Goal: Navigation & Orientation: Understand site structure

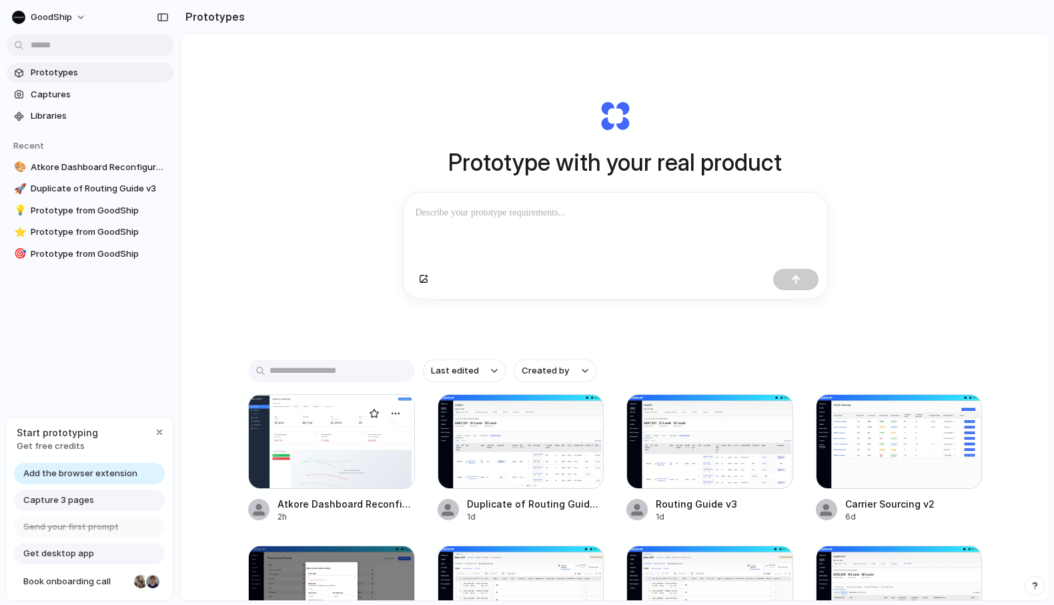
click at [366, 485] on div at bounding box center [331, 441] width 167 height 95
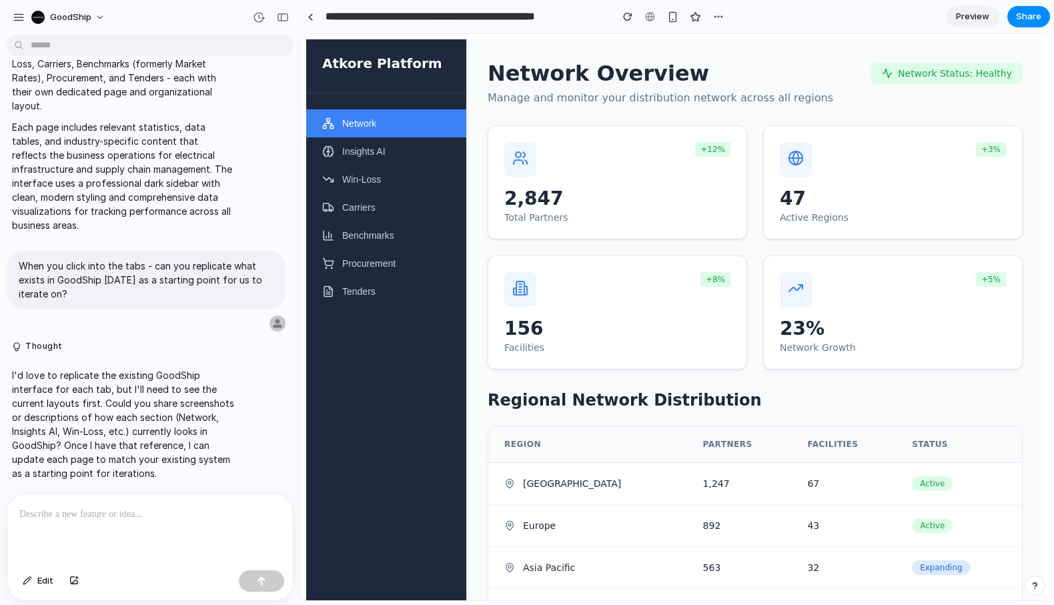
click at [140, 519] on div at bounding box center [149, 529] width 285 height 71
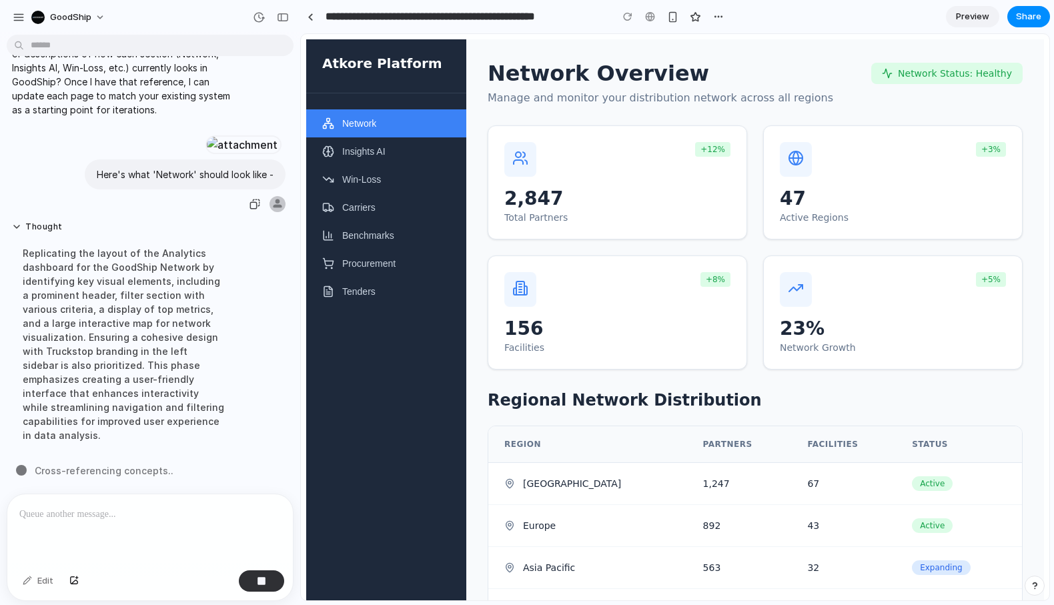
scroll to position [732, 0]
click at [131, 530] on div at bounding box center [149, 529] width 285 height 71
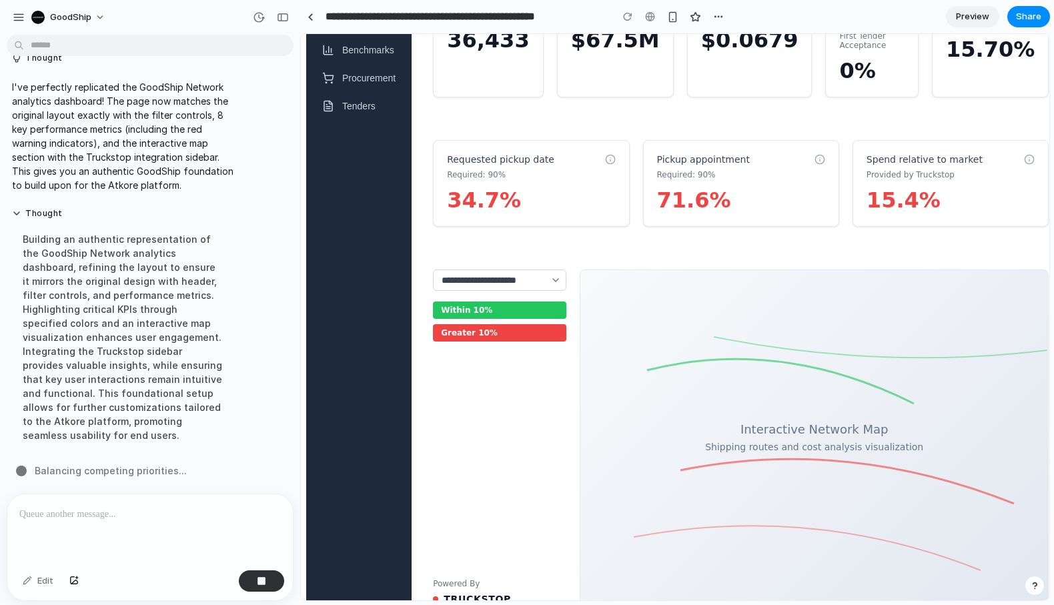
scroll to position [121, 0]
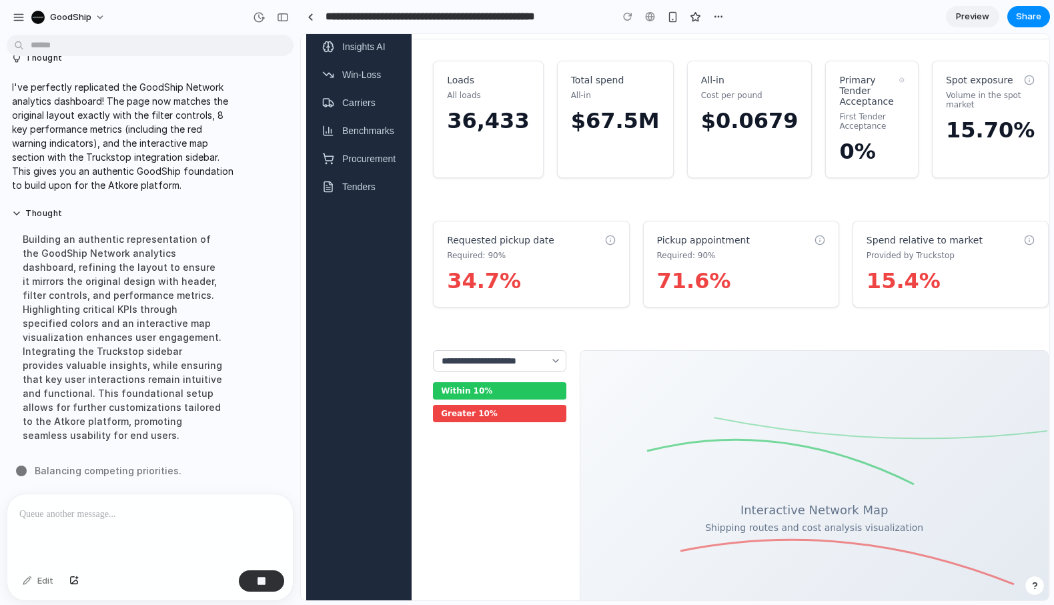
click at [540, 372] on select "**********" at bounding box center [499, 360] width 133 height 21
click at [433, 350] on select "**********" at bounding box center [499, 360] width 133 height 21
click at [537, 422] on div "Greater 10%" at bounding box center [499, 413] width 133 height 17
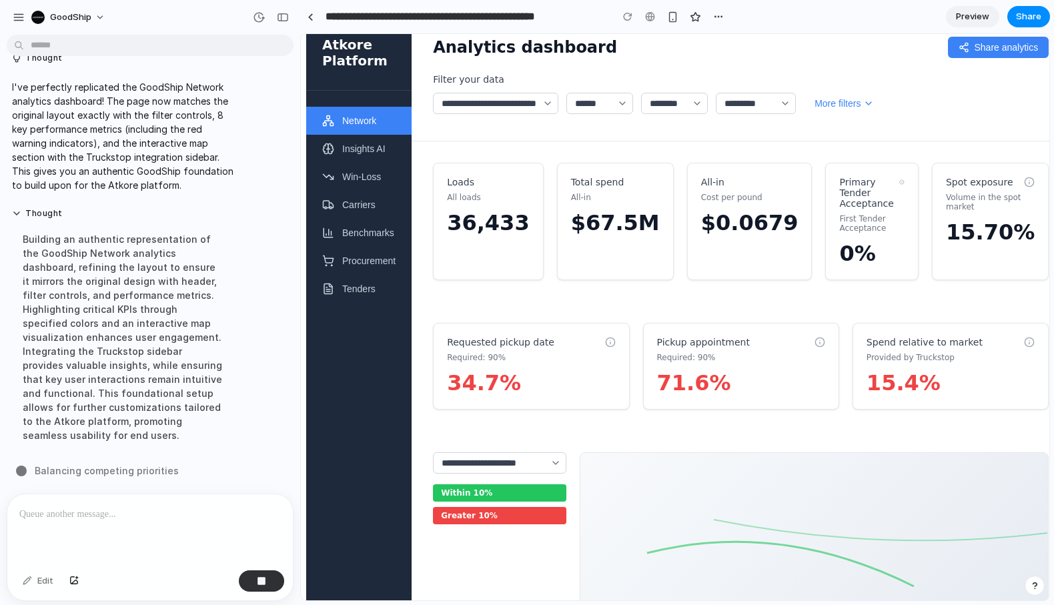
scroll to position [0, 0]
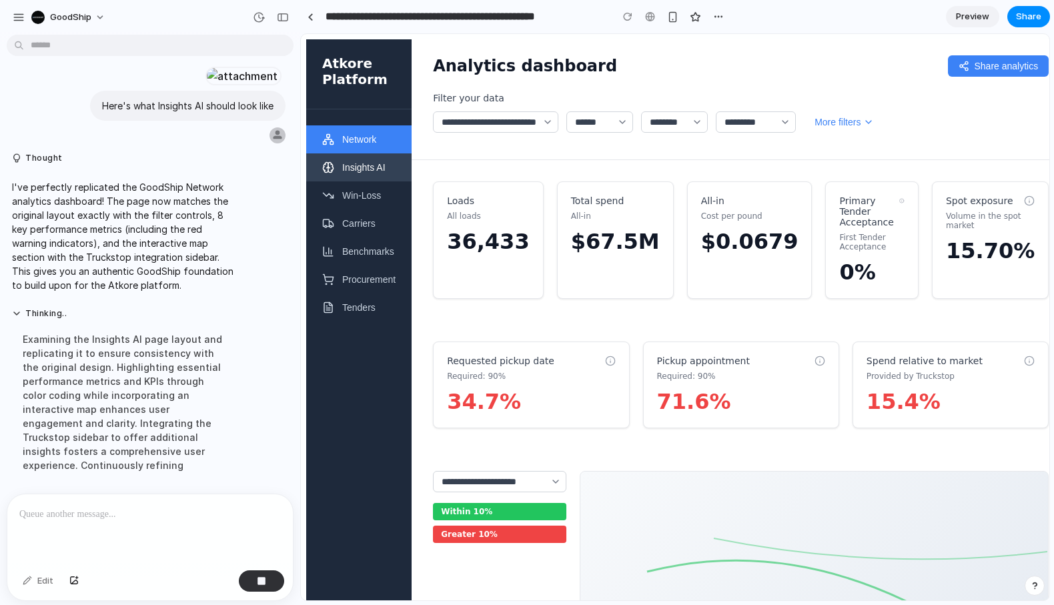
click at [392, 153] on button "Insights AI" at bounding box center [358, 167] width 105 height 28
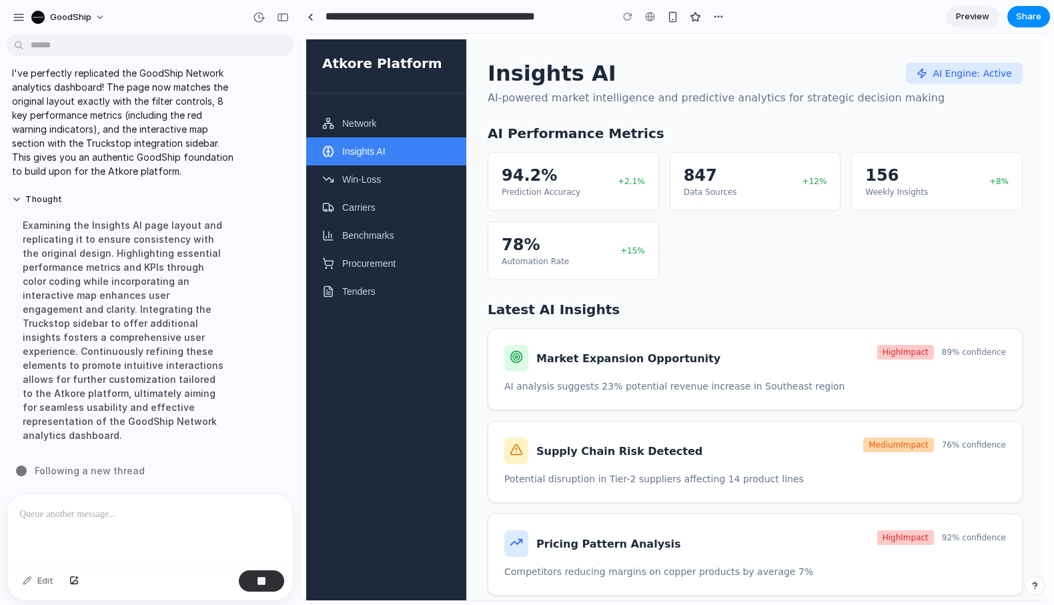
scroll to position [1139, 0]
click at [413, 189] on button "Win-Loss" at bounding box center [386, 179] width 160 height 28
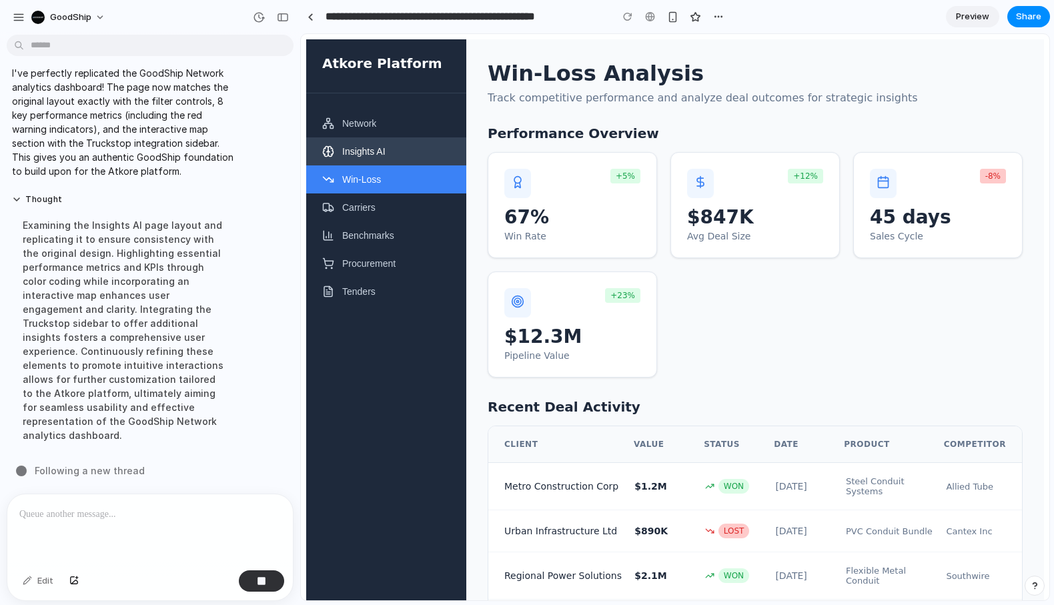
click at [405, 156] on button "Insights AI" at bounding box center [386, 151] width 160 height 28
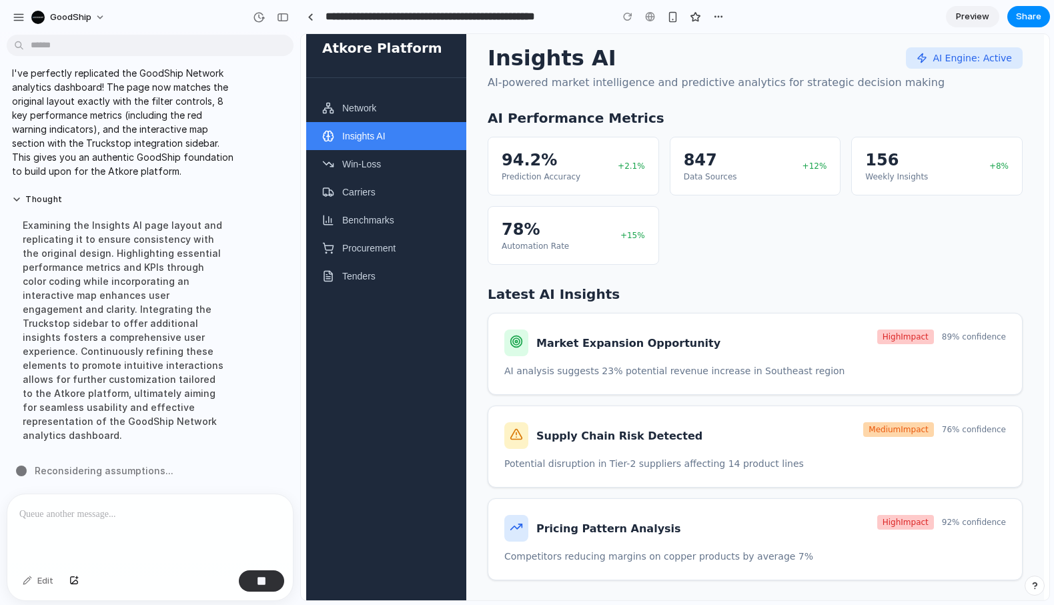
scroll to position [0, 0]
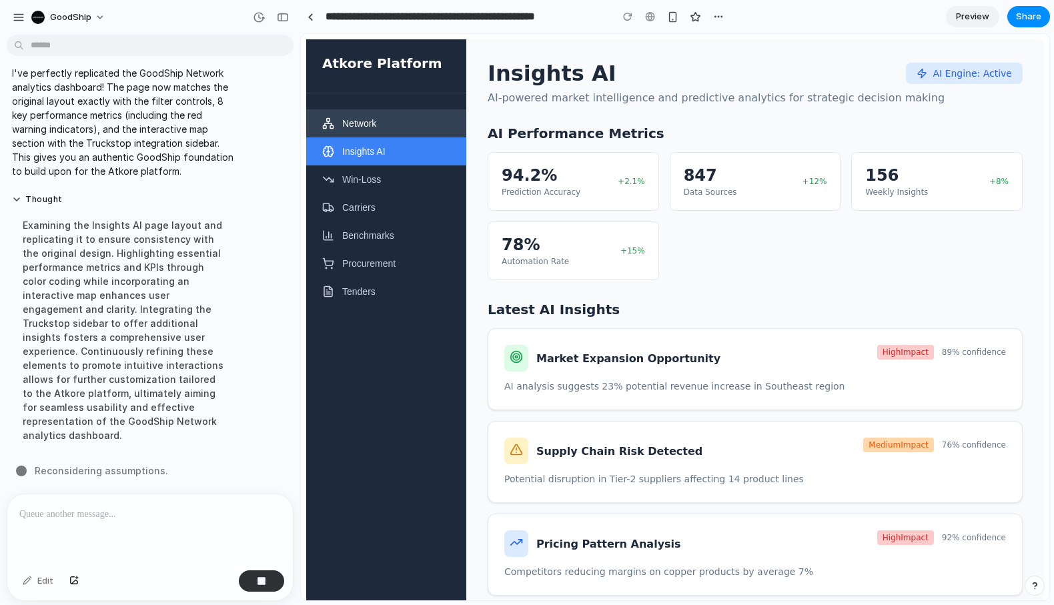
click at [341, 111] on div "Network Insights AI Win-Loss Carriers Benchmarks Procurement Tenders" at bounding box center [386, 466] width 160 height 746
click at [334, 120] on button "Network" at bounding box center [386, 123] width 160 height 28
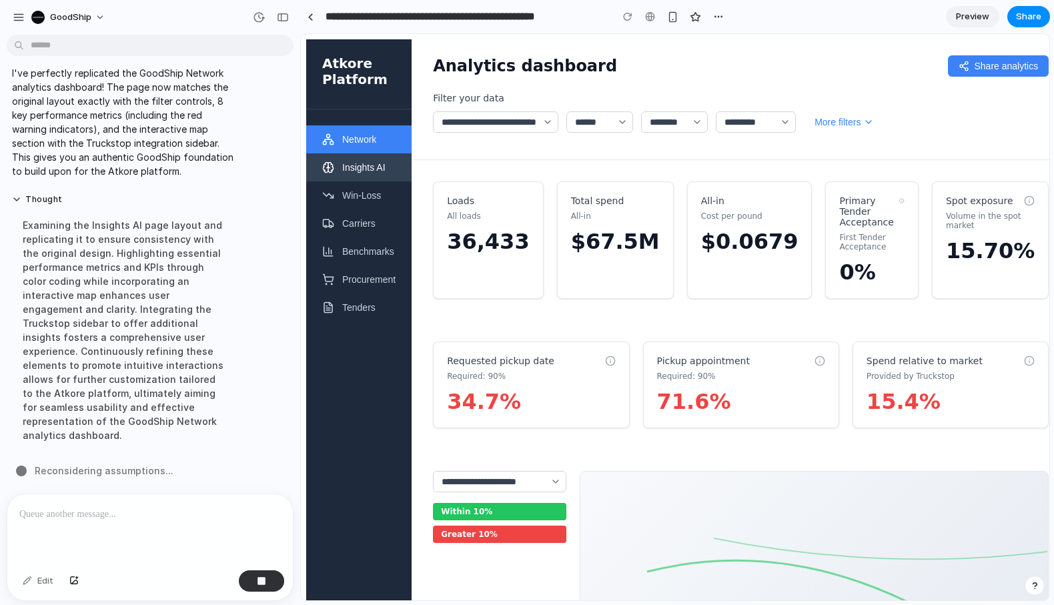
click at [346, 153] on button "Insights AI" at bounding box center [358, 167] width 105 height 28
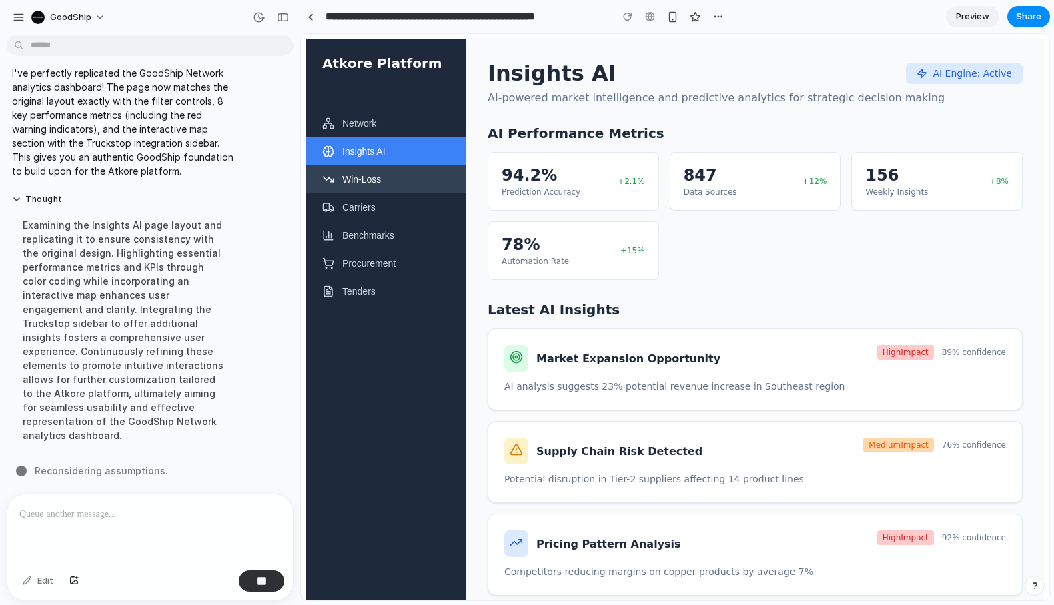
click at [357, 182] on button "Win-Loss" at bounding box center [386, 179] width 160 height 28
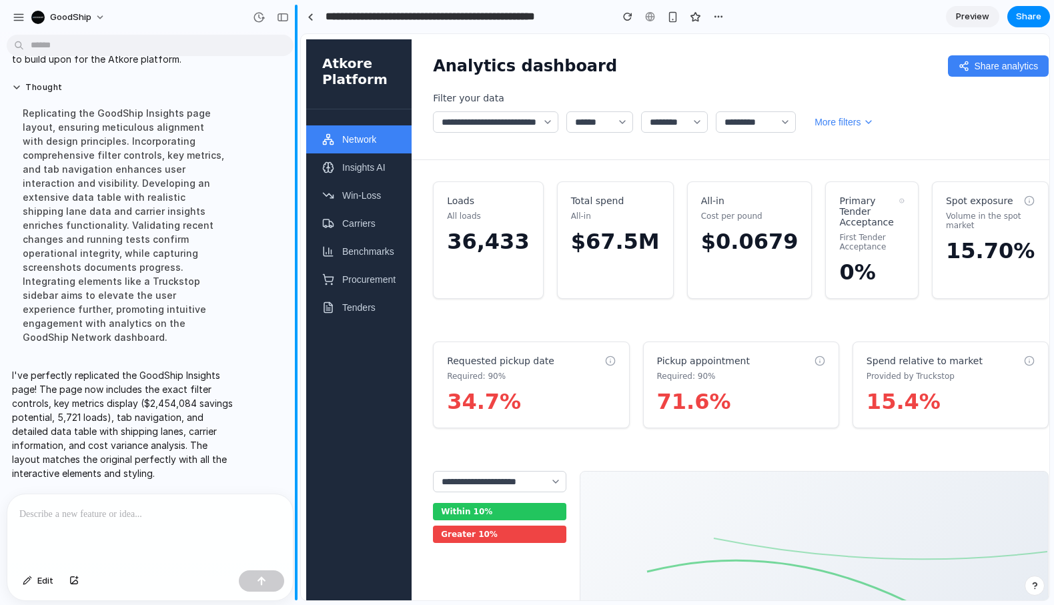
scroll to position [1251, 0]
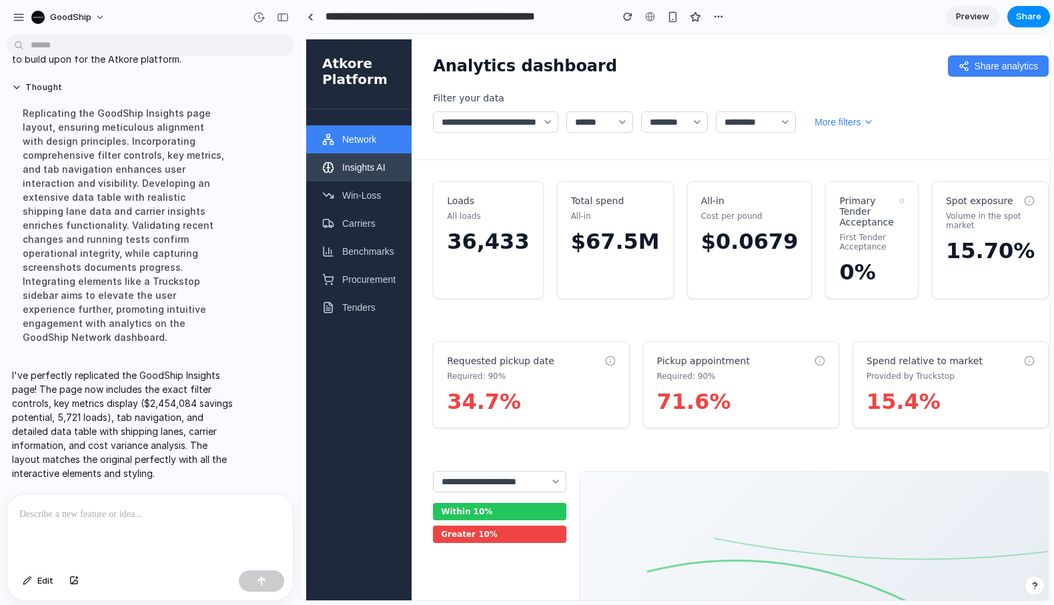
click at [361, 153] on button "Insights AI" at bounding box center [358, 167] width 105 height 28
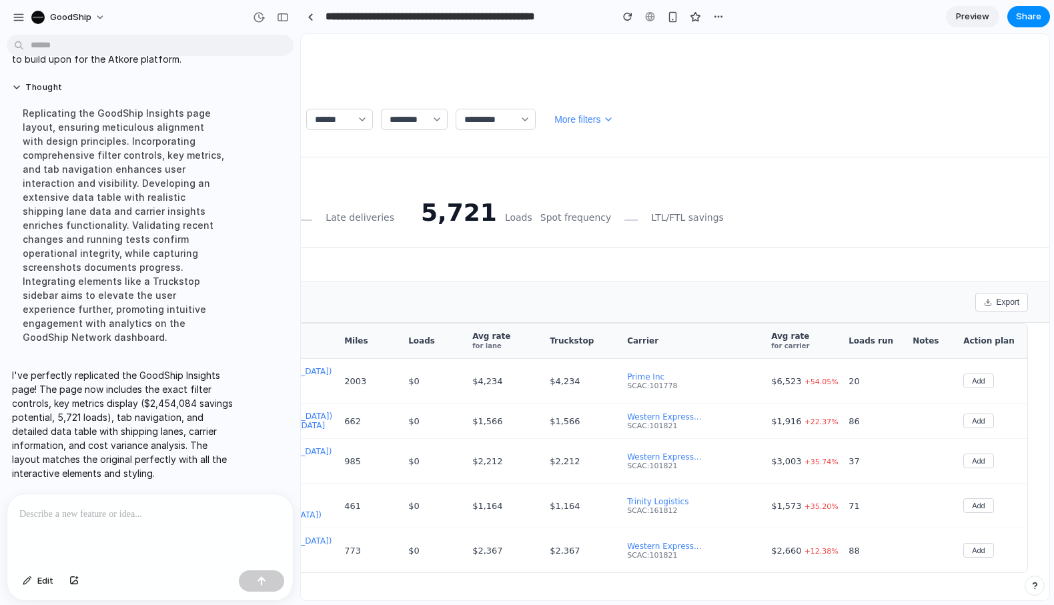
scroll to position [0, 0]
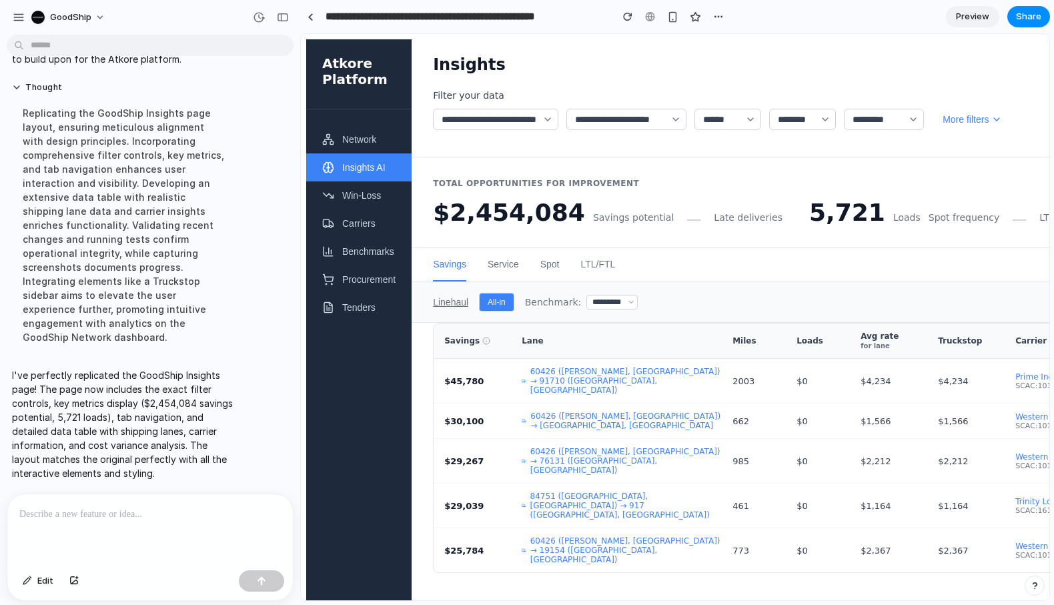
click at [214, 516] on p at bounding box center [147, 514] width 256 height 16
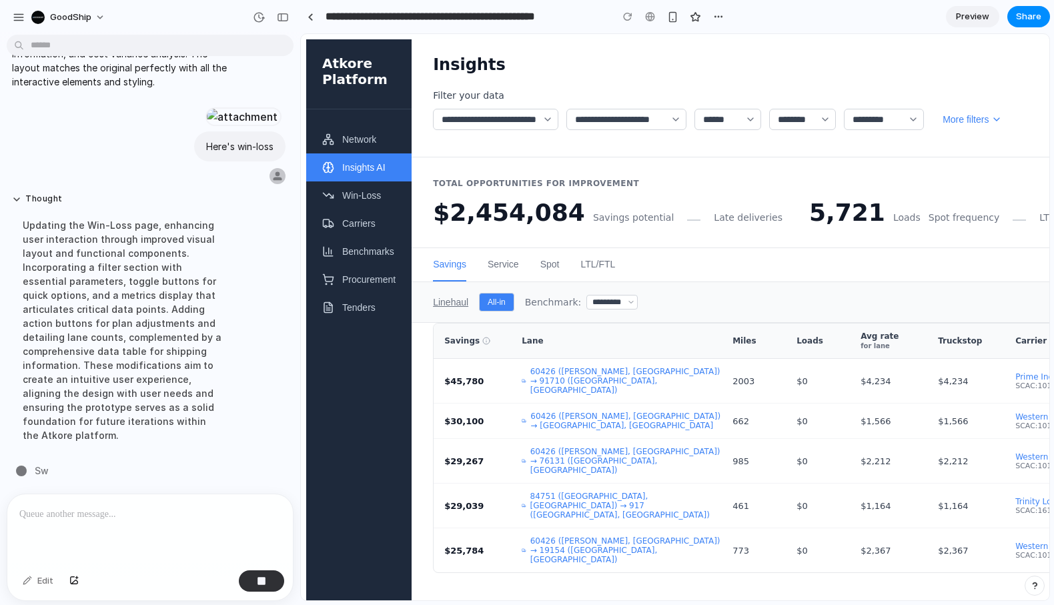
scroll to position [1505, 0]
click at [180, 521] on div at bounding box center [149, 529] width 285 height 71
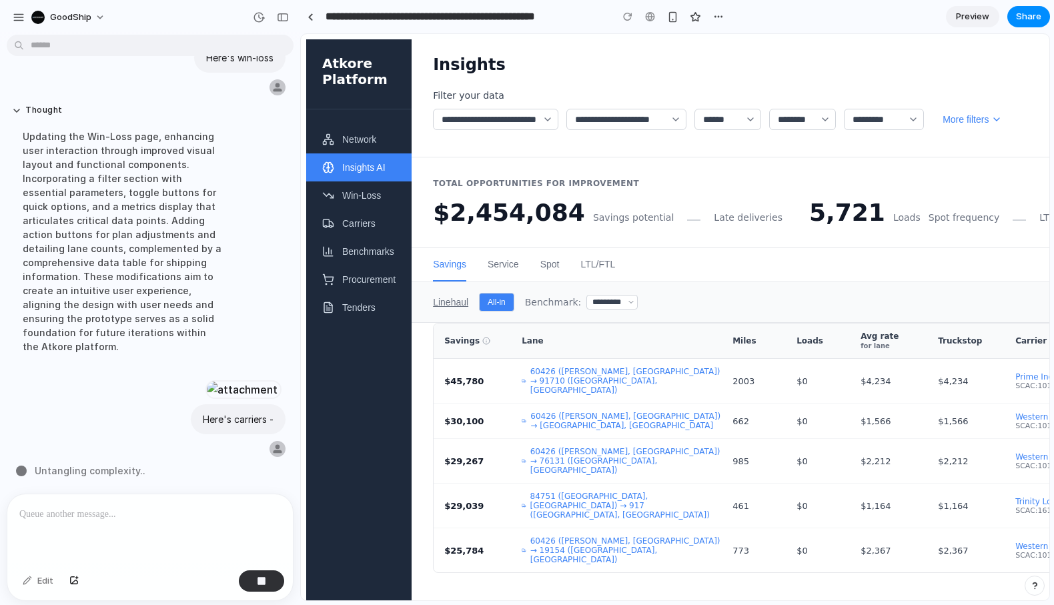
scroll to position [1420, 0]
click at [151, 525] on div at bounding box center [149, 529] width 285 height 71
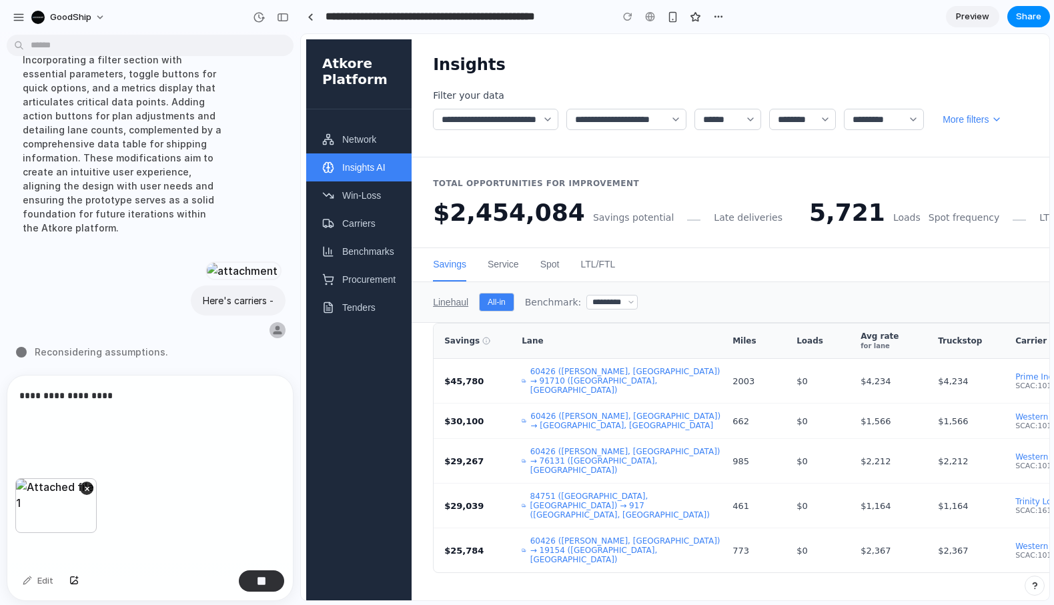
click at [137, 447] on div "**********" at bounding box center [149, 427] width 285 height 103
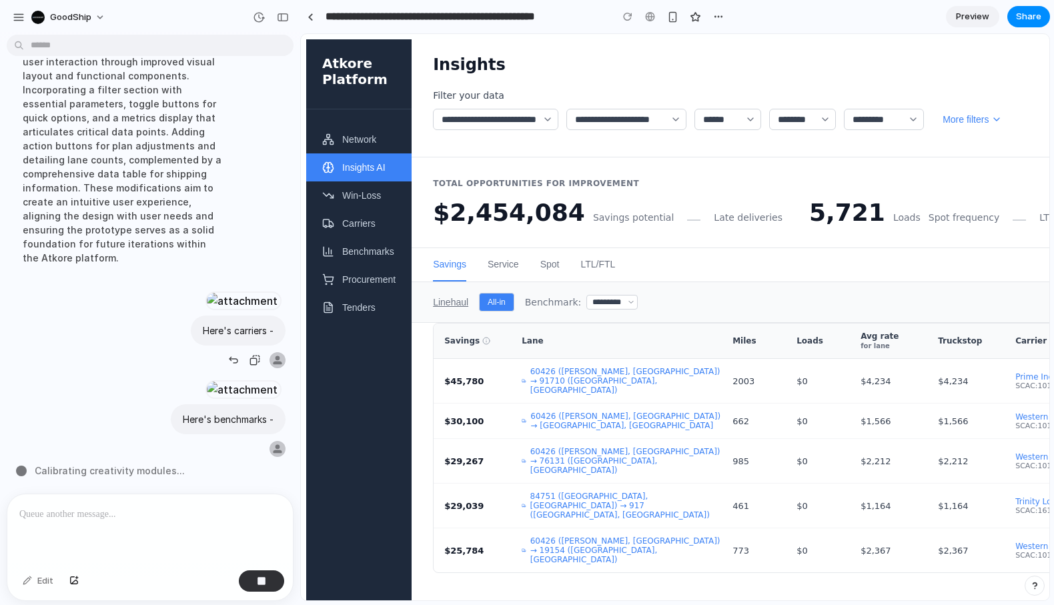
scroll to position [1699, 0]
click at [390, 207] on button "Win-Loss" at bounding box center [358, 195] width 105 height 28
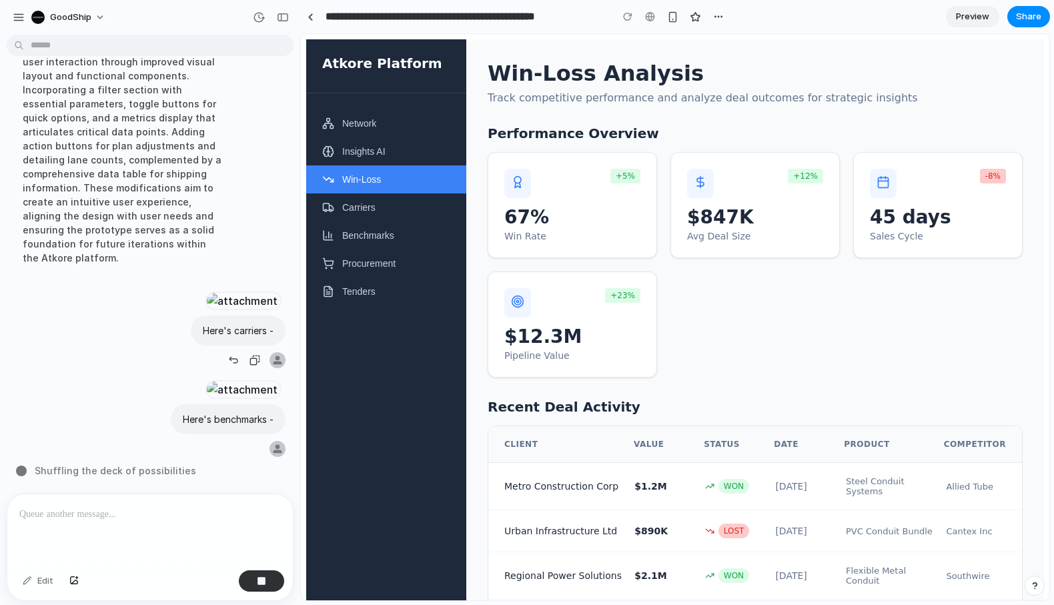
scroll to position [1832, 0]
click at [221, 521] on div at bounding box center [149, 529] width 285 height 71
click at [267, 574] on button "button" at bounding box center [261, 580] width 45 height 21
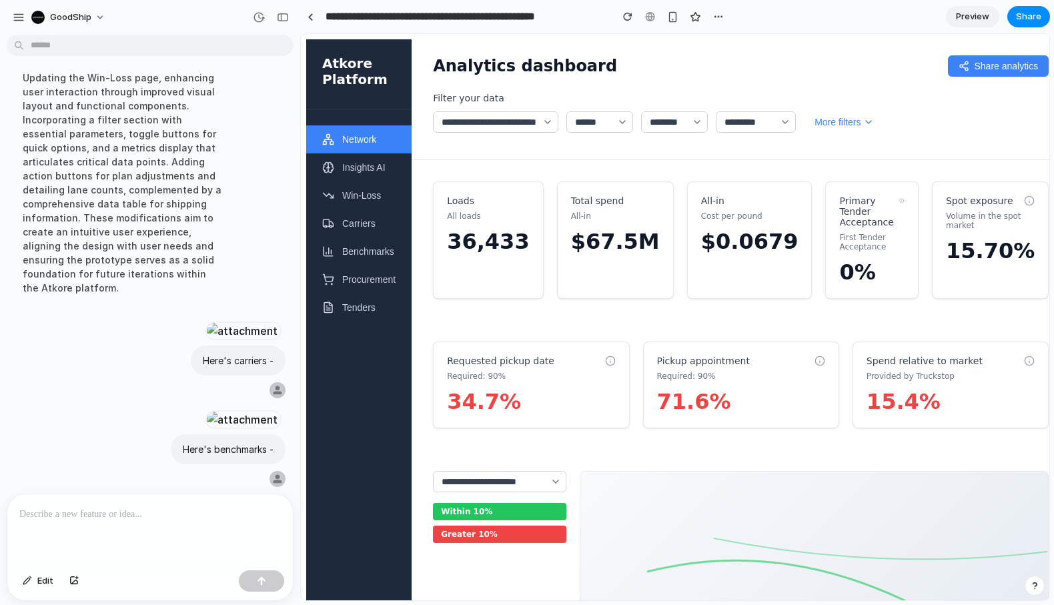
scroll to position [1802, 0]
click at [191, 522] on div at bounding box center [149, 529] width 285 height 71
click at [376, 156] on button "Insights AI" at bounding box center [358, 167] width 105 height 28
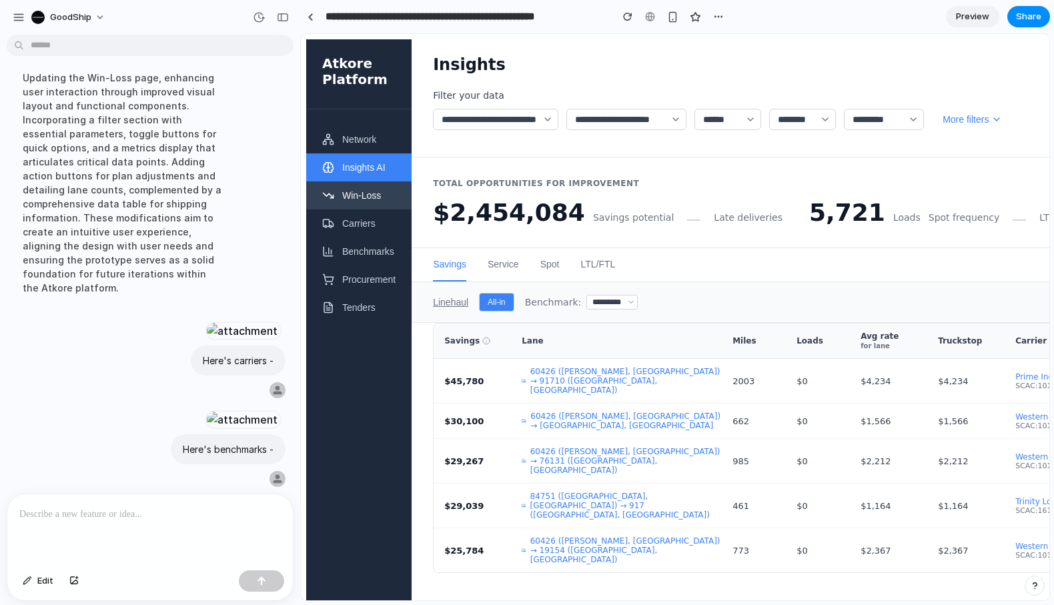
click at [372, 187] on button "Win-Loss" at bounding box center [358, 195] width 105 height 28
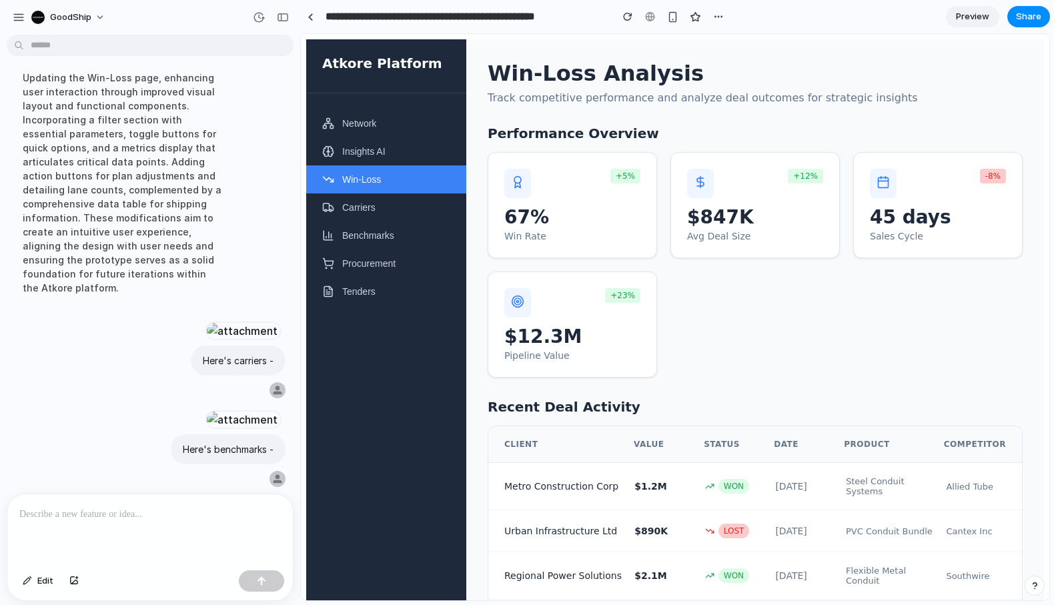
drag, startPoint x: 139, startPoint y: 516, endPoint x: 155, endPoint y: 518, distance: 15.5
click at [139, 517] on div at bounding box center [149, 529] width 285 height 71
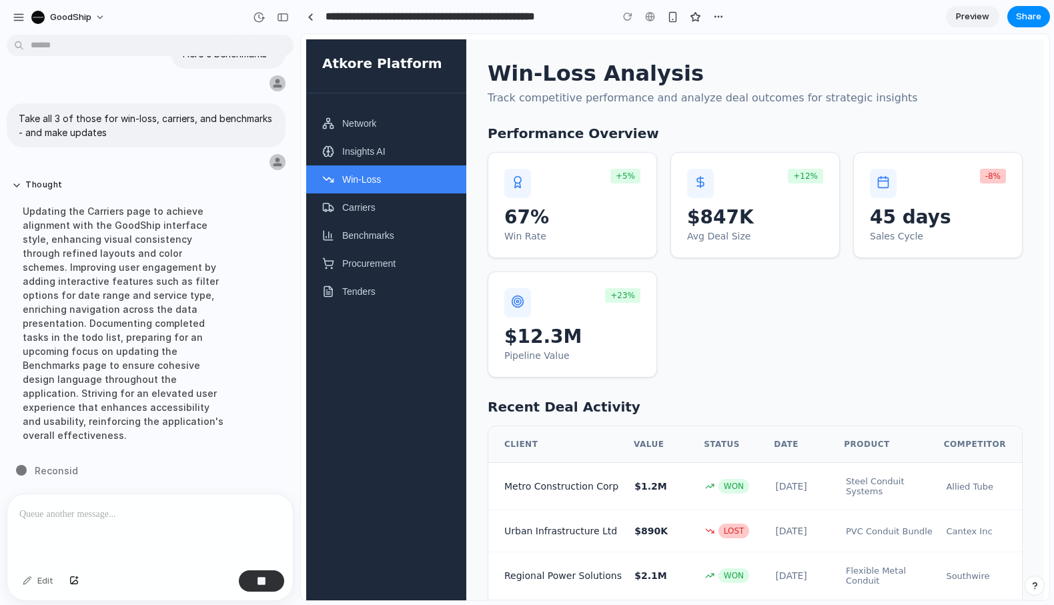
scroll to position [1938, 0]
click at [400, 208] on button "Carriers" at bounding box center [386, 207] width 160 height 28
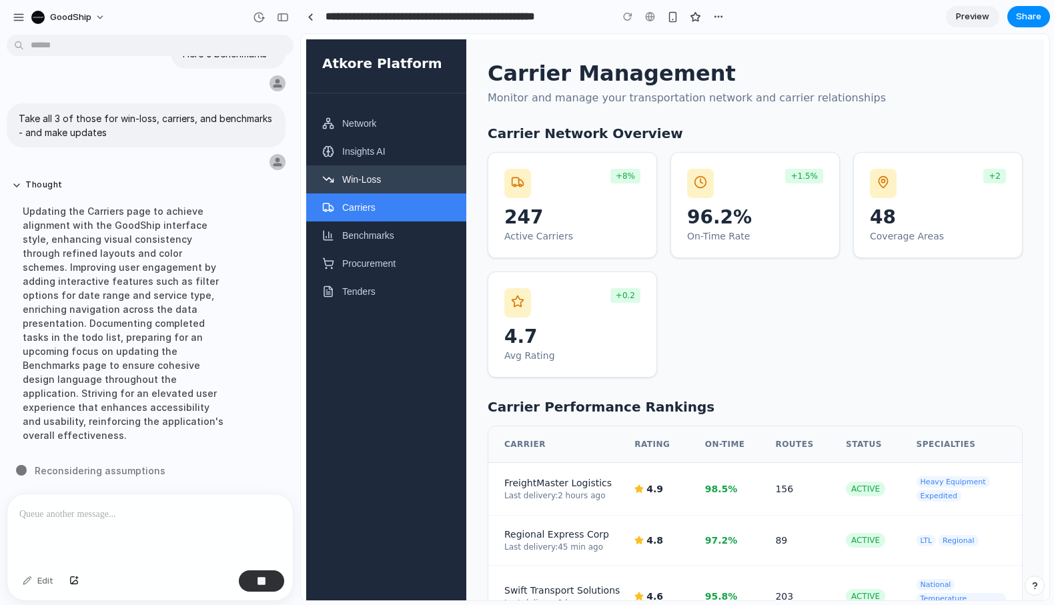
click at [406, 185] on button "Win-Loss" at bounding box center [386, 179] width 160 height 28
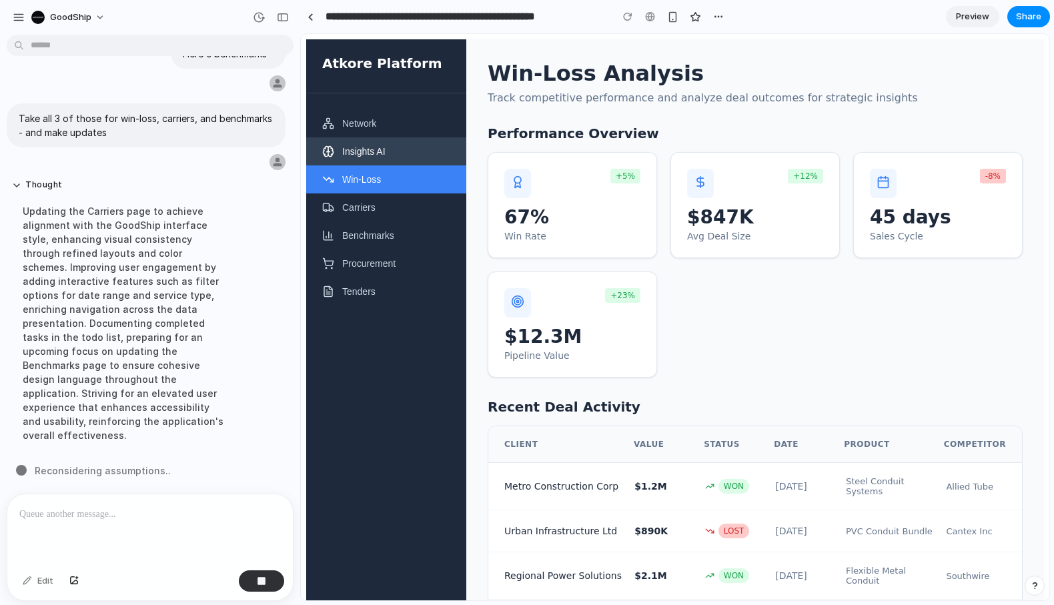
click at [412, 163] on button "Insights AI" at bounding box center [386, 151] width 160 height 28
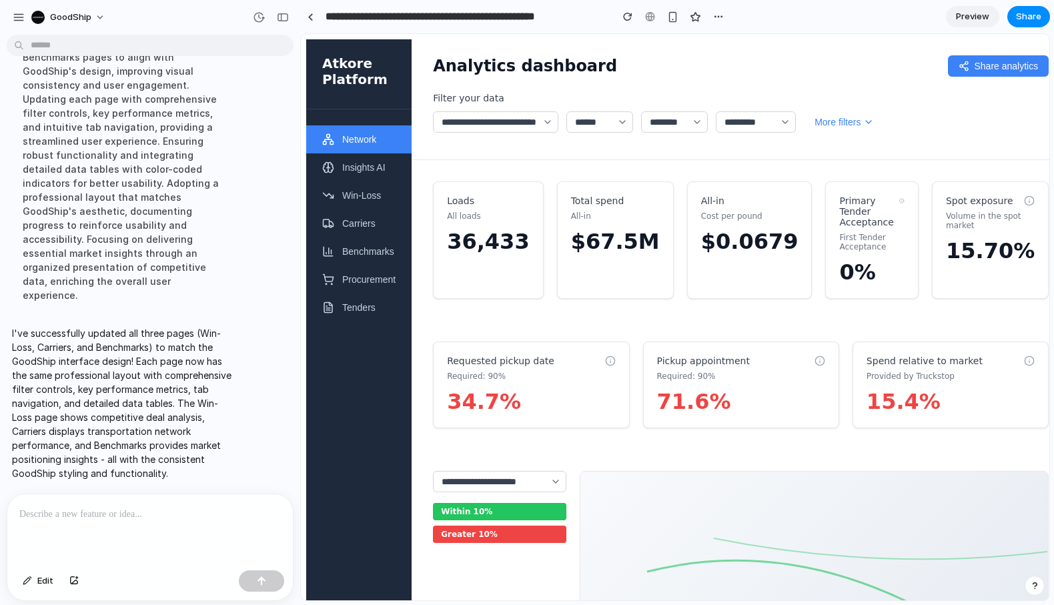
scroll to position [0, 0]
click at [372, 184] on button "Win-Loss" at bounding box center [358, 195] width 105 height 28
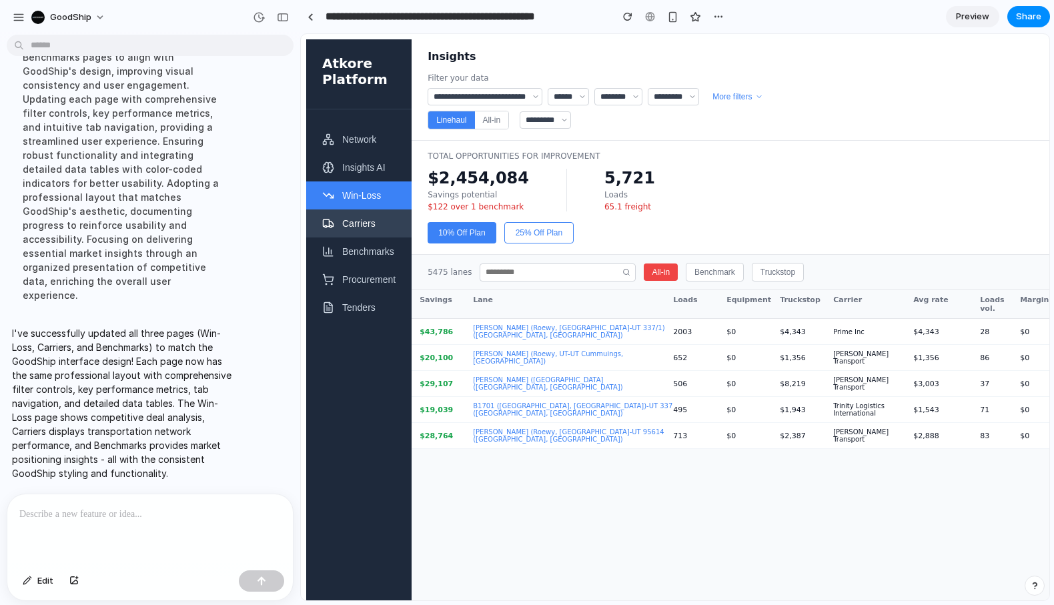
click at [367, 225] on button "Carriers" at bounding box center [358, 223] width 105 height 28
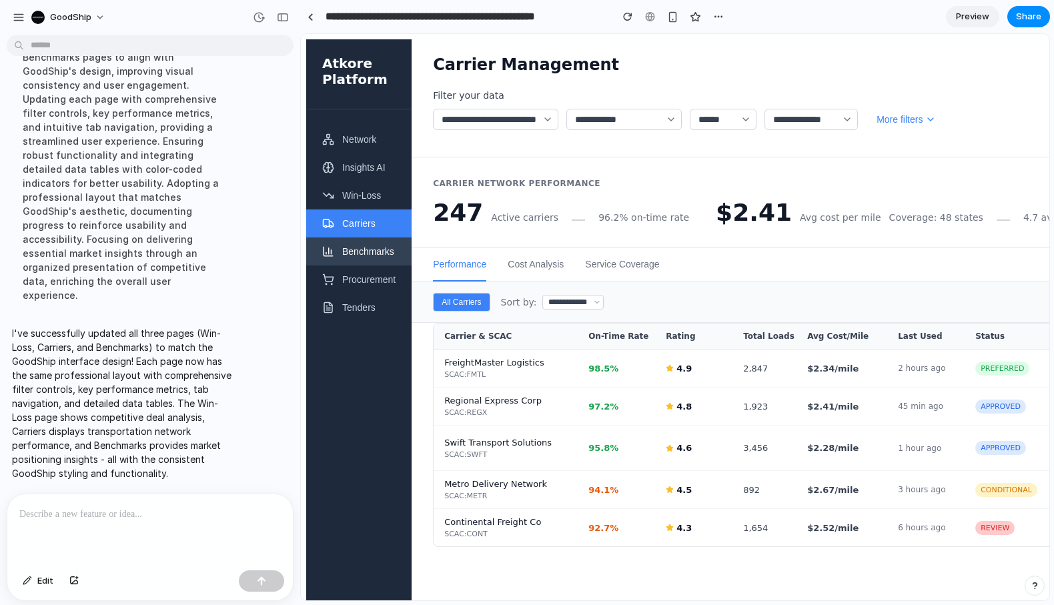
click at [355, 252] on button "Benchmarks" at bounding box center [358, 251] width 105 height 28
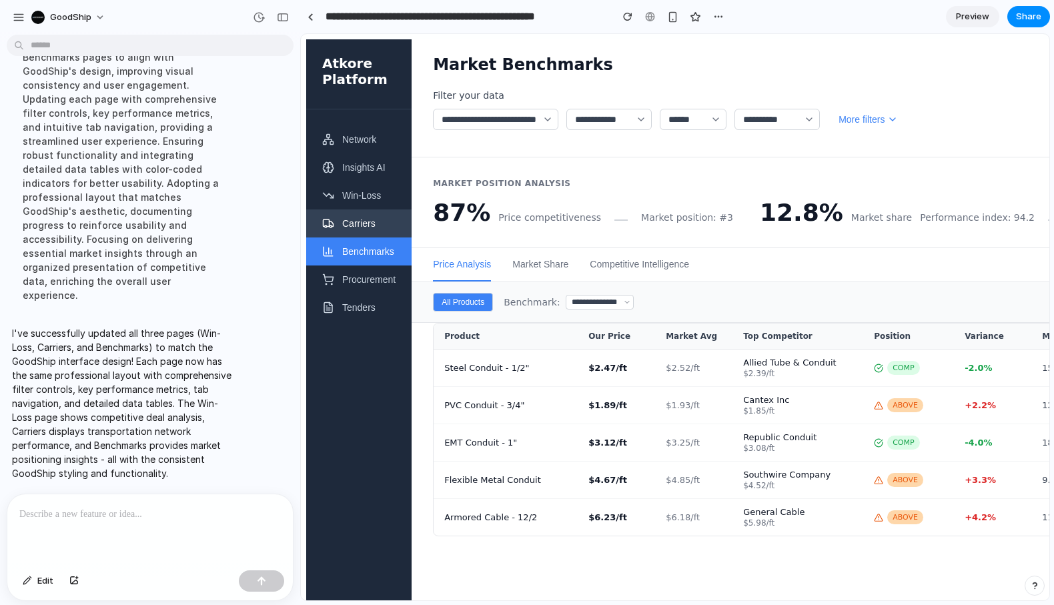
click at [348, 217] on button "Carriers" at bounding box center [358, 223] width 105 height 28
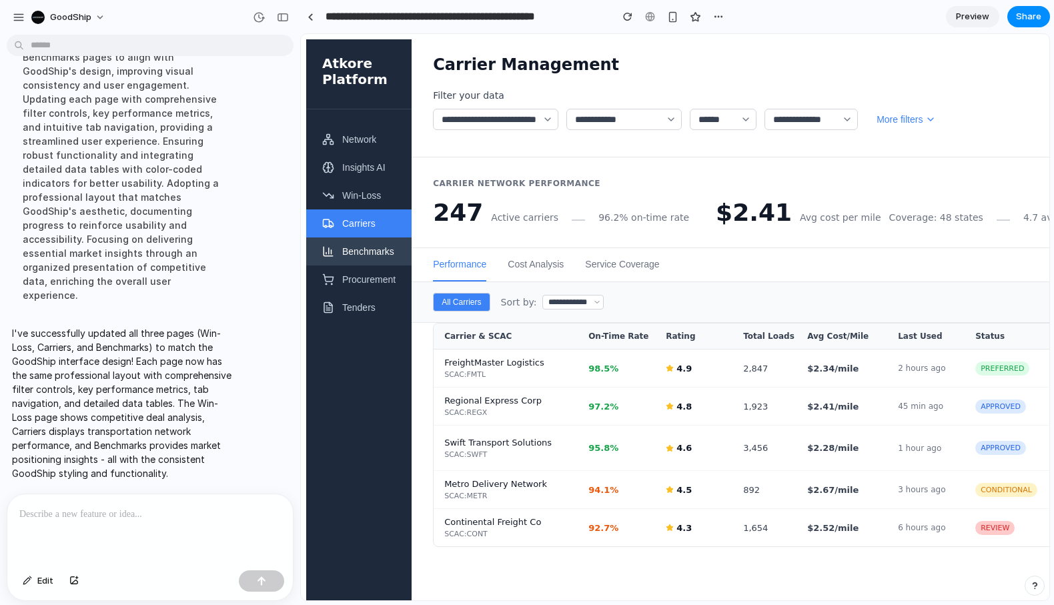
click at [354, 255] on button "Benchmarks" at bounding box center [358, 251] width 105 height 28
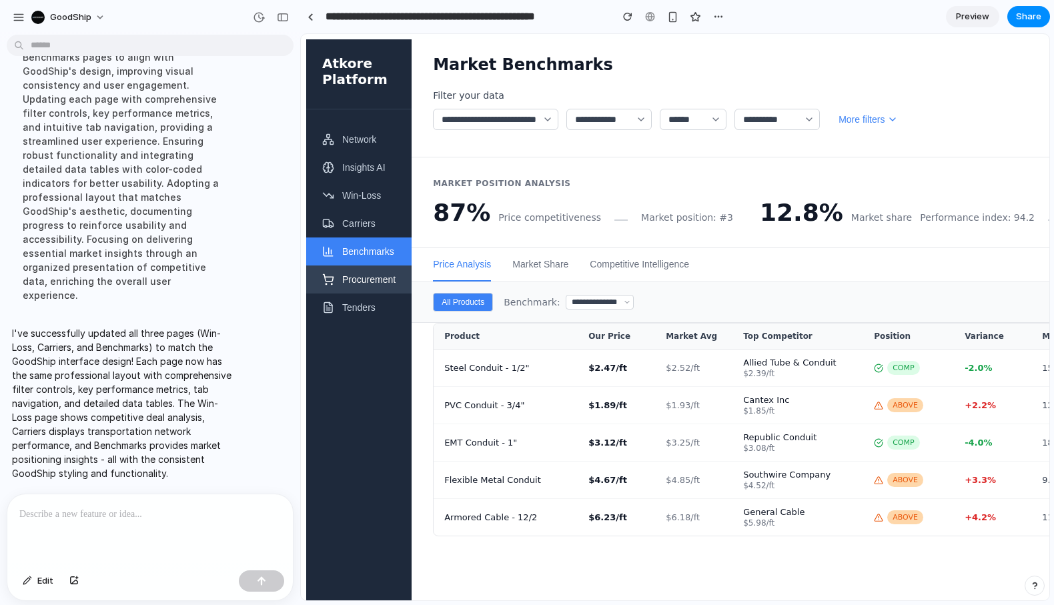
click at [350, 285] on button "Procurement" at bounding box center [358, 279] width 105 height 28
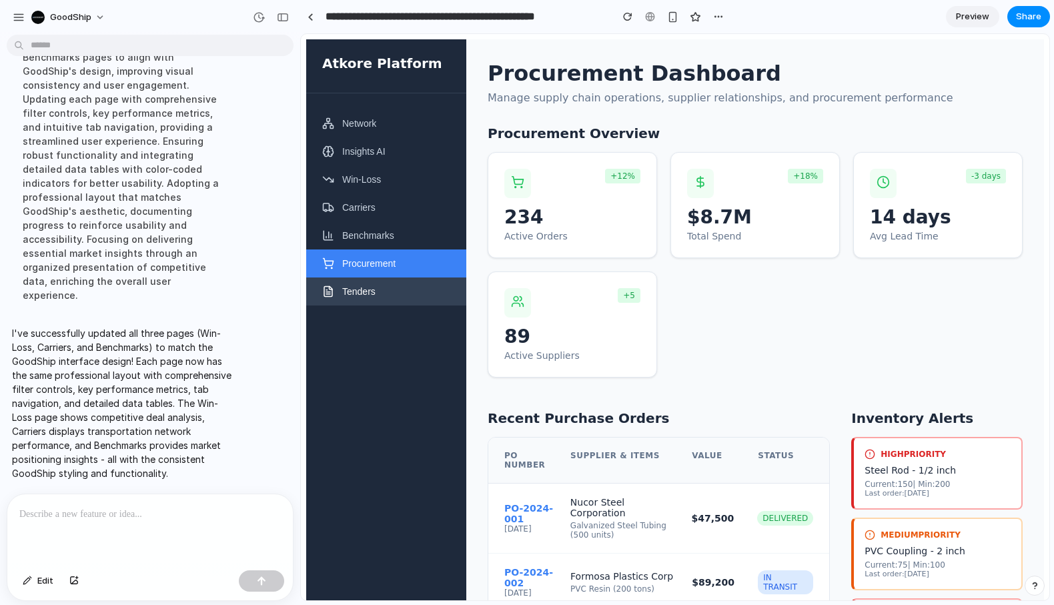
click at [356, 284] on button "Tenders" at bounding box center [386, 291] width 160 height 28
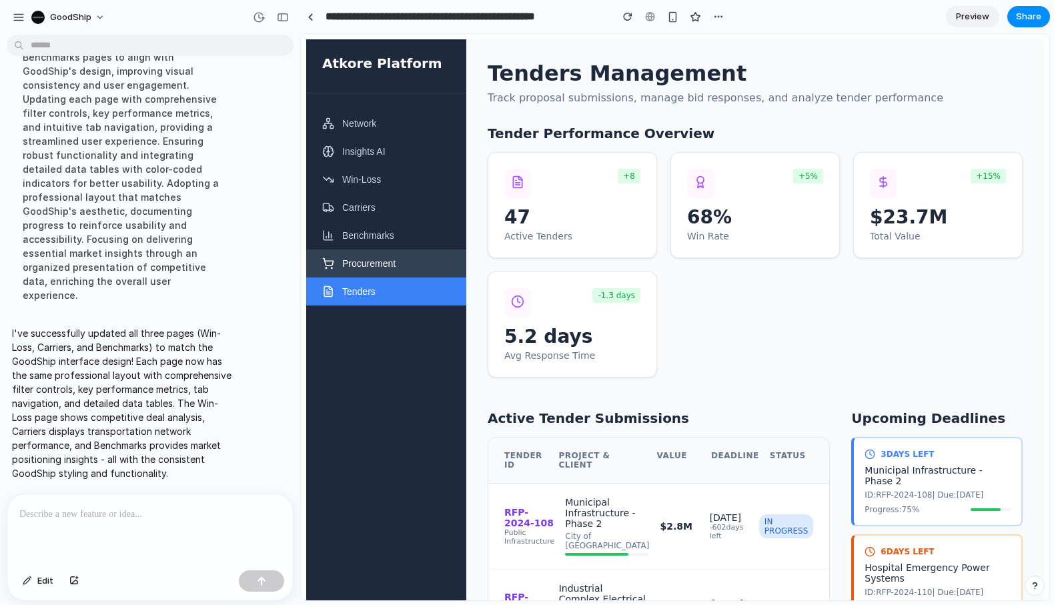
click at [361, 262] on button "Procurement" at bounding box center [386, 263] width 160 height 28
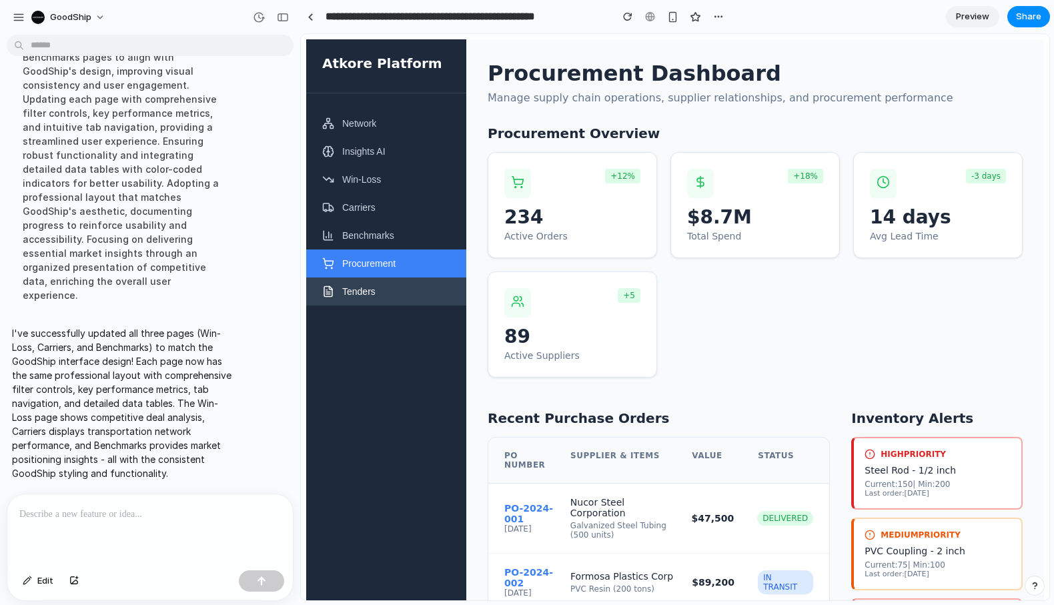
click at [370, 287] on button "Tenders" at bounding box center [386, 291] width 160 height 28
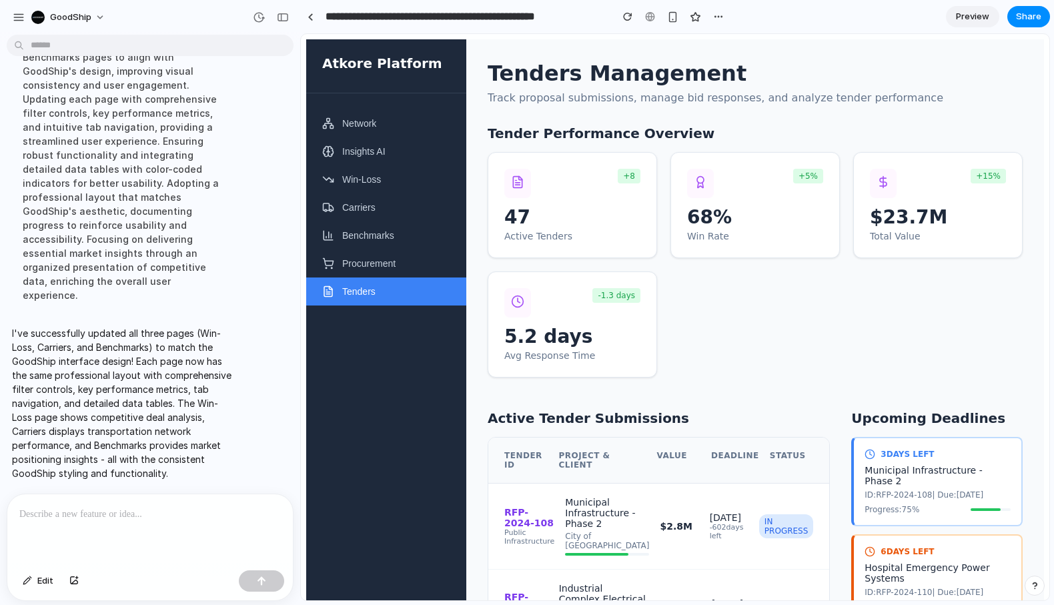
click at [107, 530] on div at bounding box center [149, 529] width 285 height 71
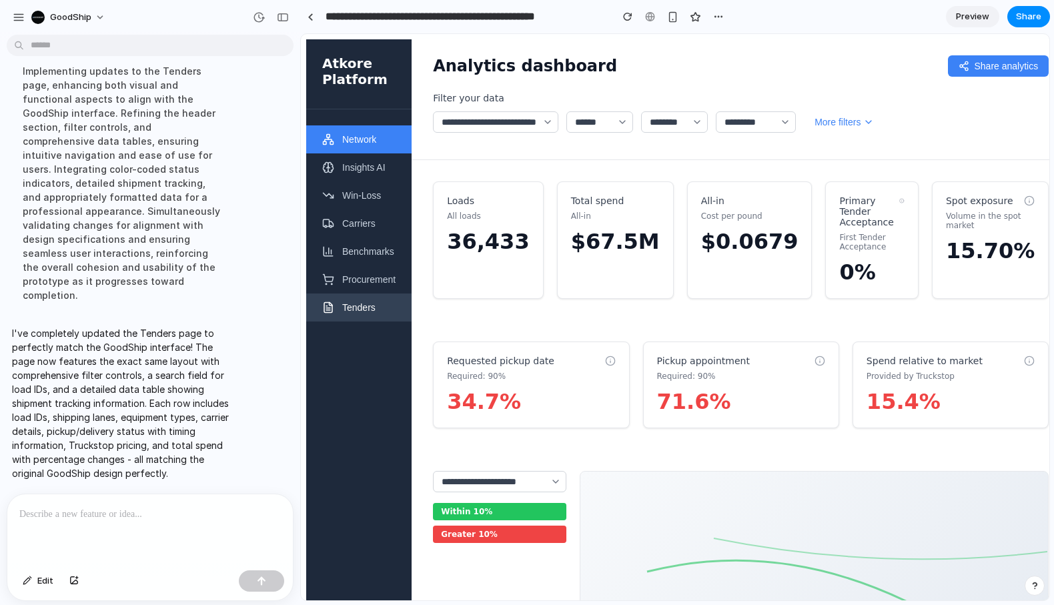
click at [363, 293] on button "Tenders" at bounding box center [358, 307] width 105 height 28
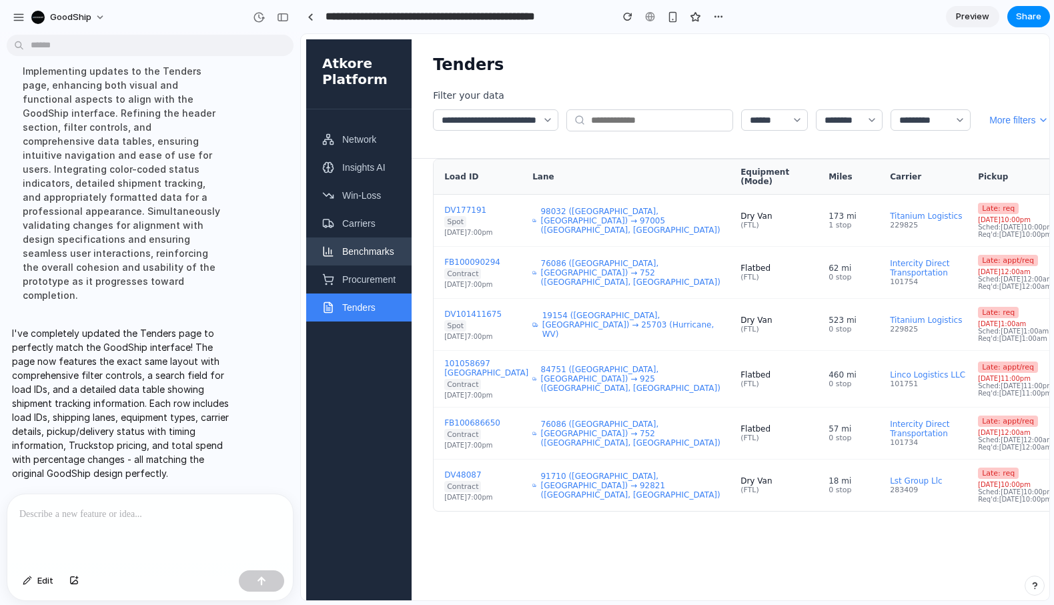
click at [370, 261] on button "Benchmarks" at bounding box center [358, 251] width 105 height 28
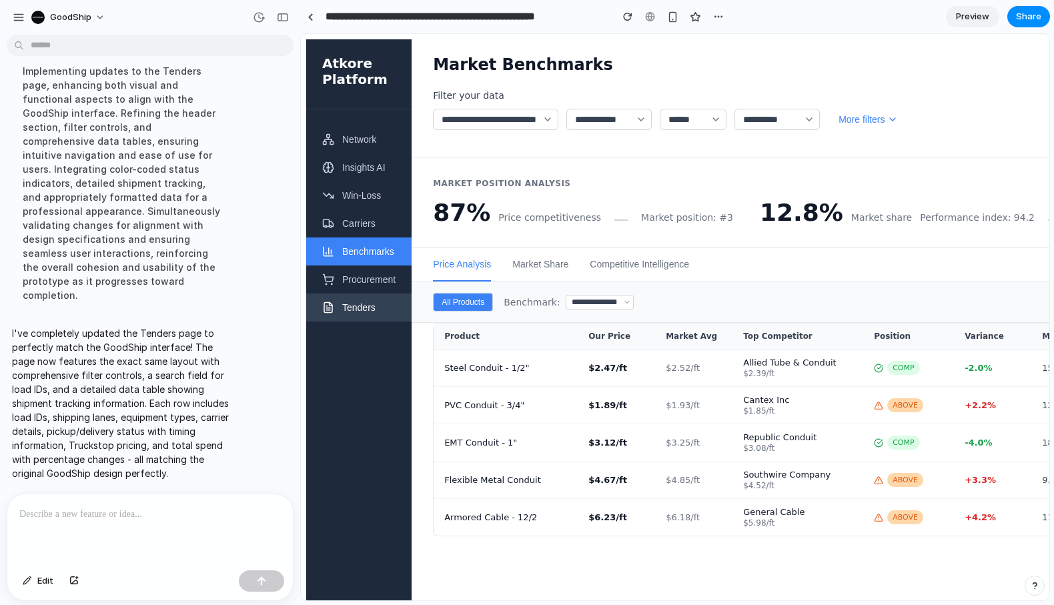
click at [338, 304] on button "Tenders" at bounding box center [358, 307] width 105 height 28
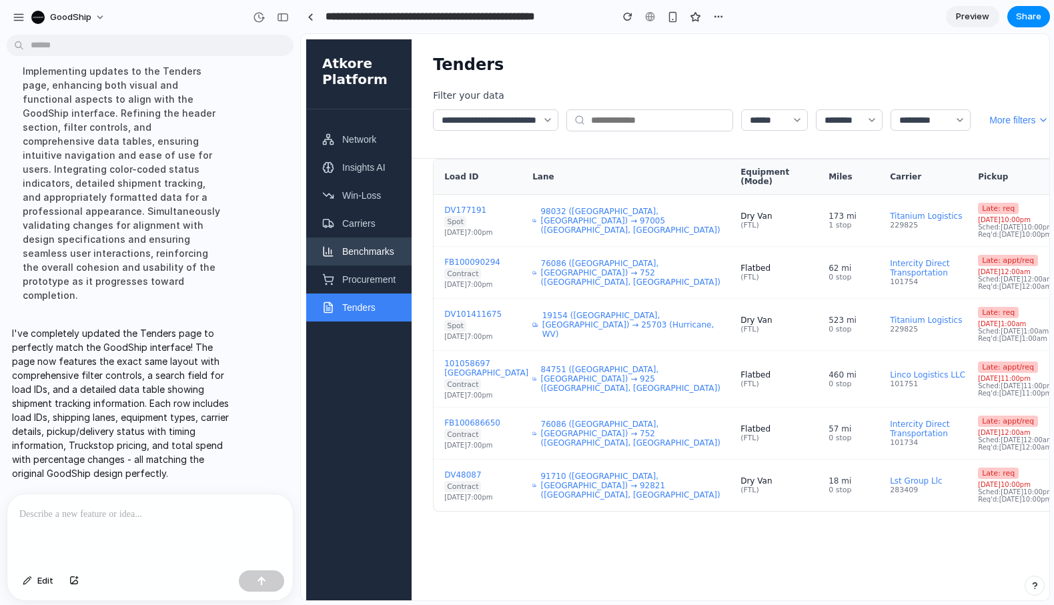
click at [343, 265] on button "Benchmarks" at bounding box center [358, 251] width 105 height 28
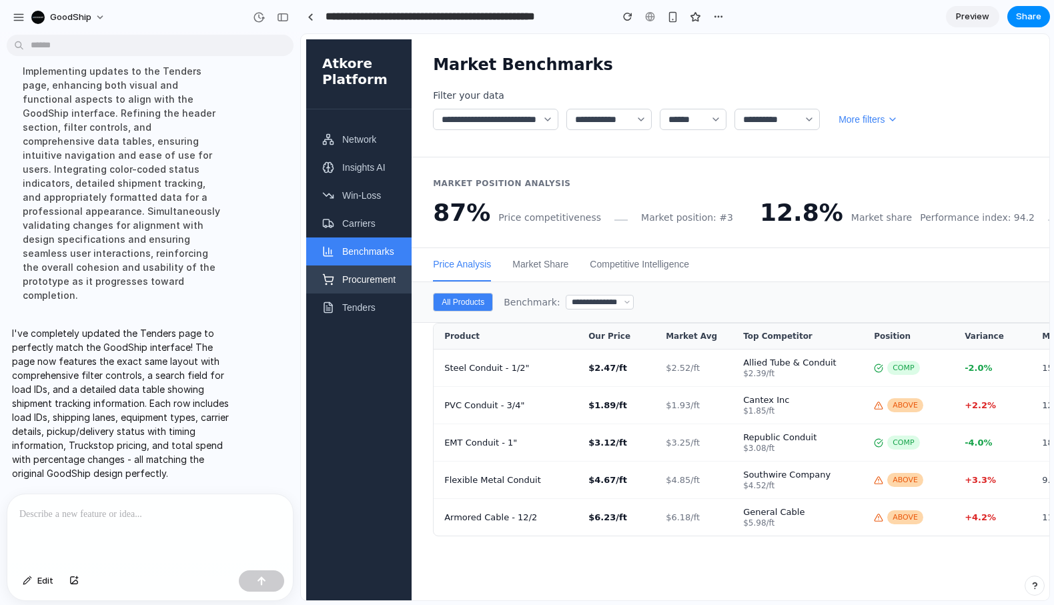
click at [336, 284] on button "Procurement" at bounding box center [358, 279] width 105 height 28
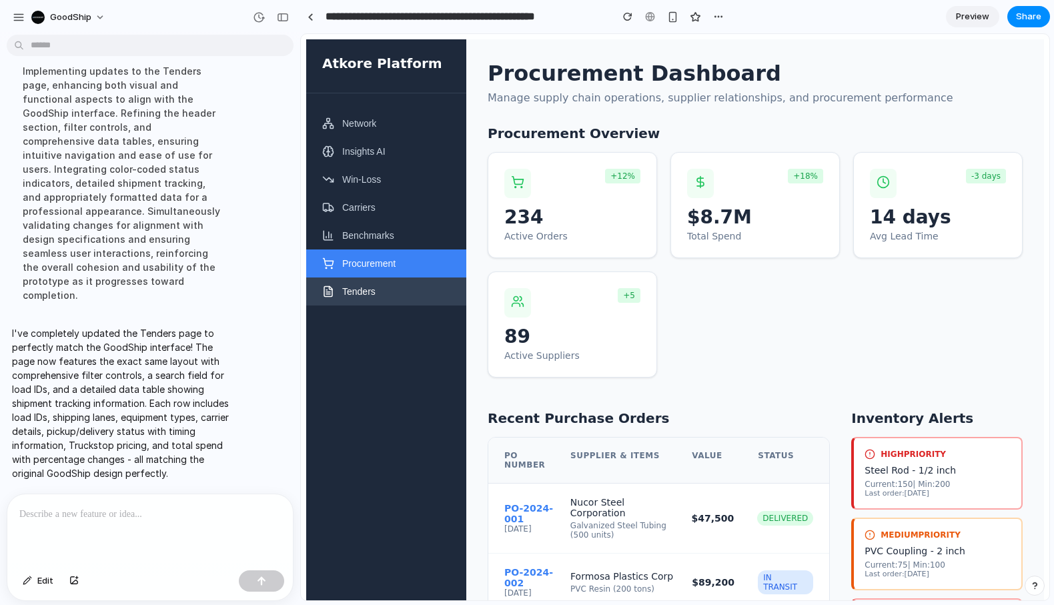
click at [346, 296] on button "Tenders" at bounding box center [386, 291] width 160 height 28
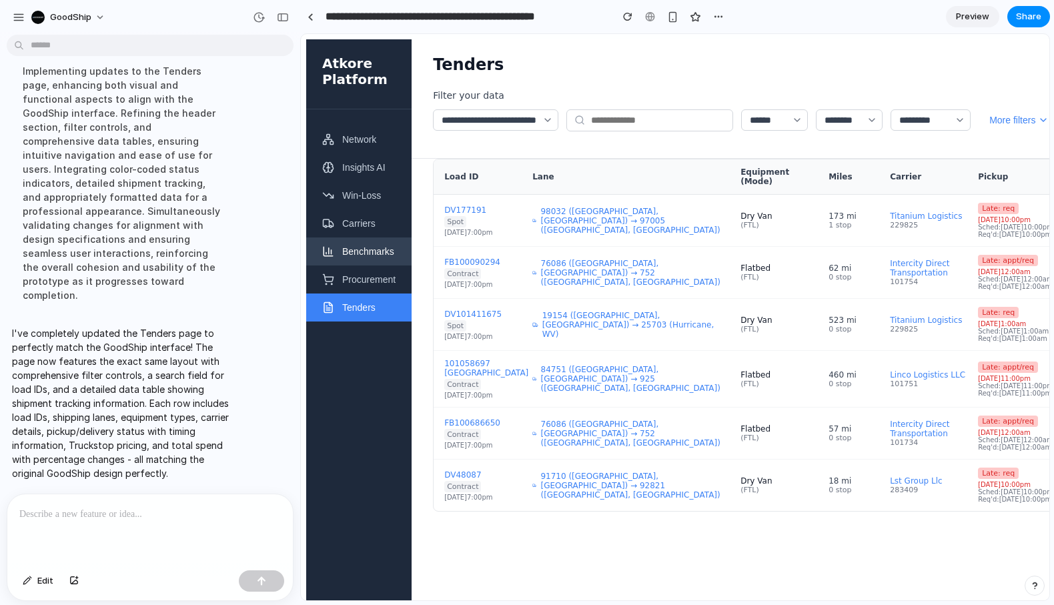
click at [370, 258] on button "Benchmarks" at bounding box center [358, 251] width 105 height 28
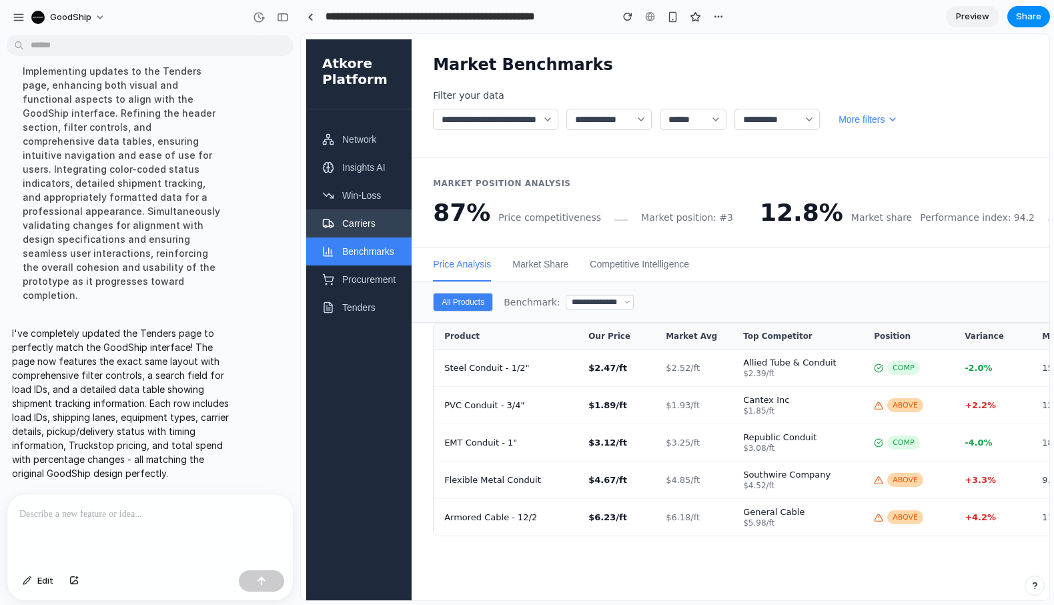
click at [368, 218] on button "Carriers" at bounding box center [358, 223] width 105 height 28
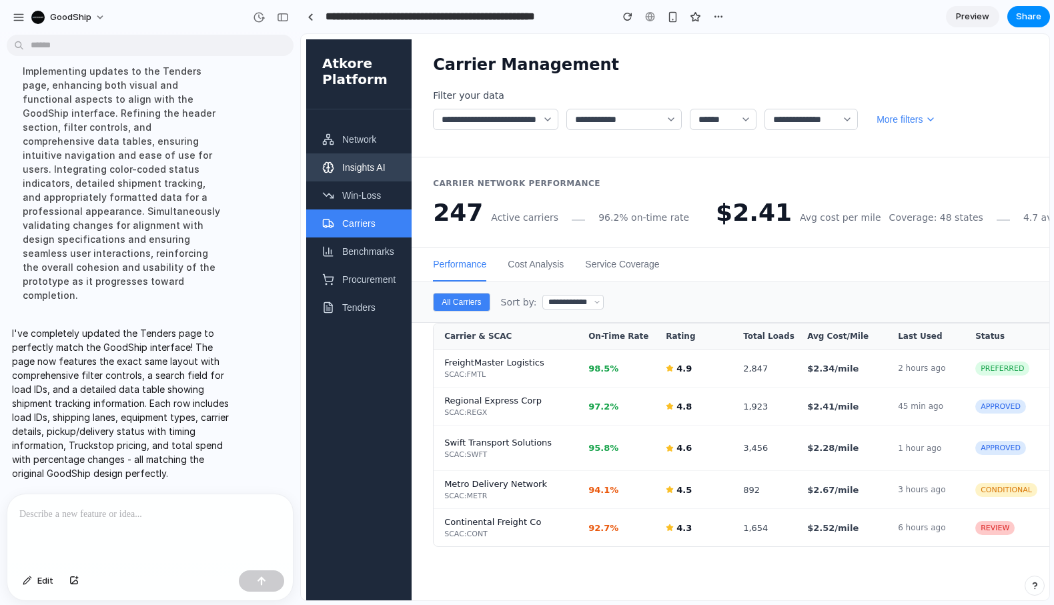
click at [354, 152] on button "Network" at bounding box center [358, 139] width 105 height 28
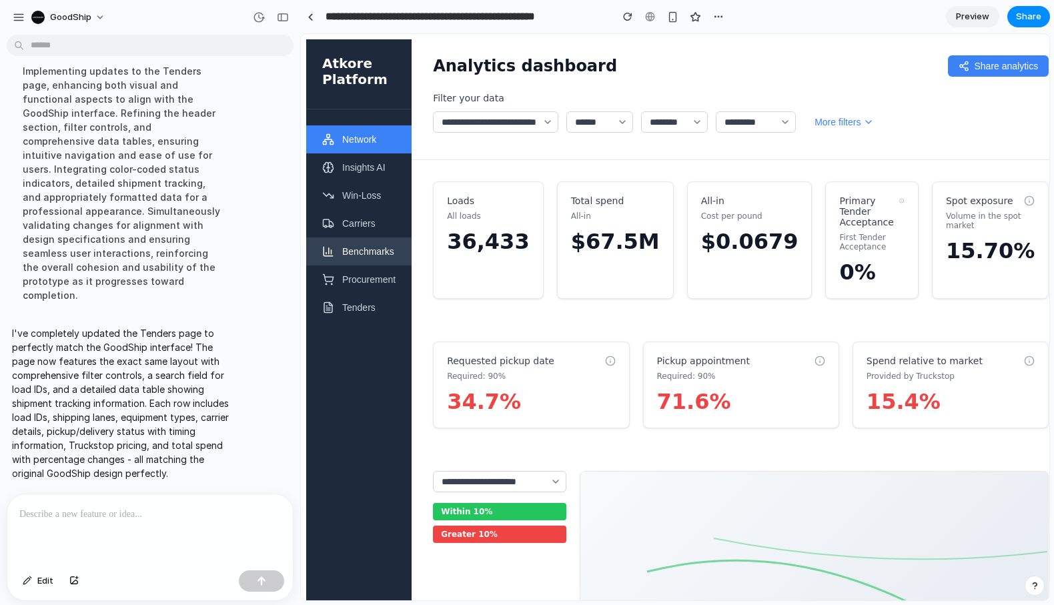
click at [386, 249] on button "Benchmarks" at bounding box center [358, 251] width 105 height 28
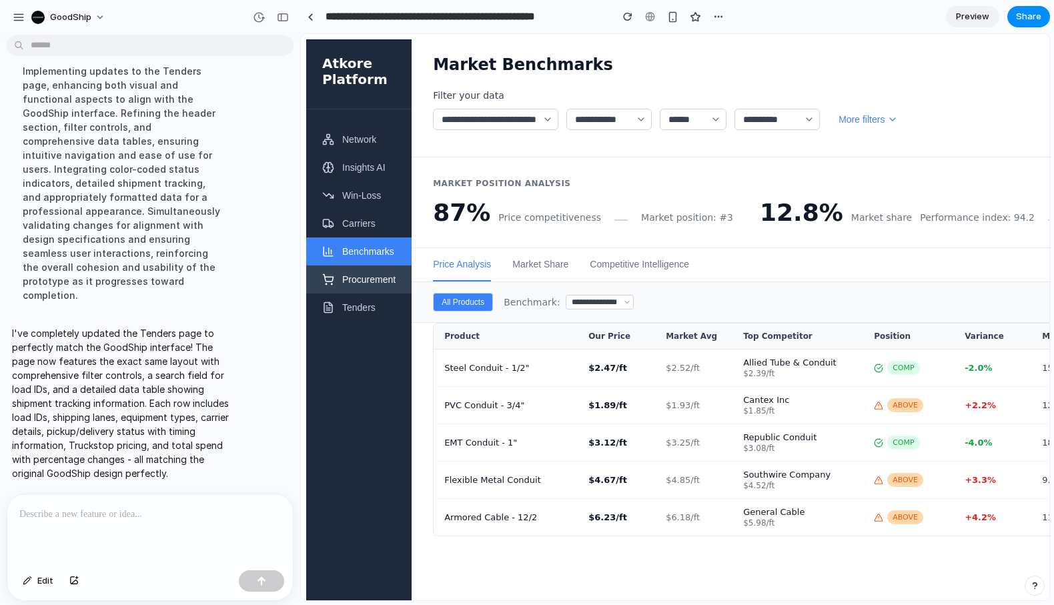
click at [360, 287] on button "Procurement" at bounding box center [358, 279] width 105 height 28
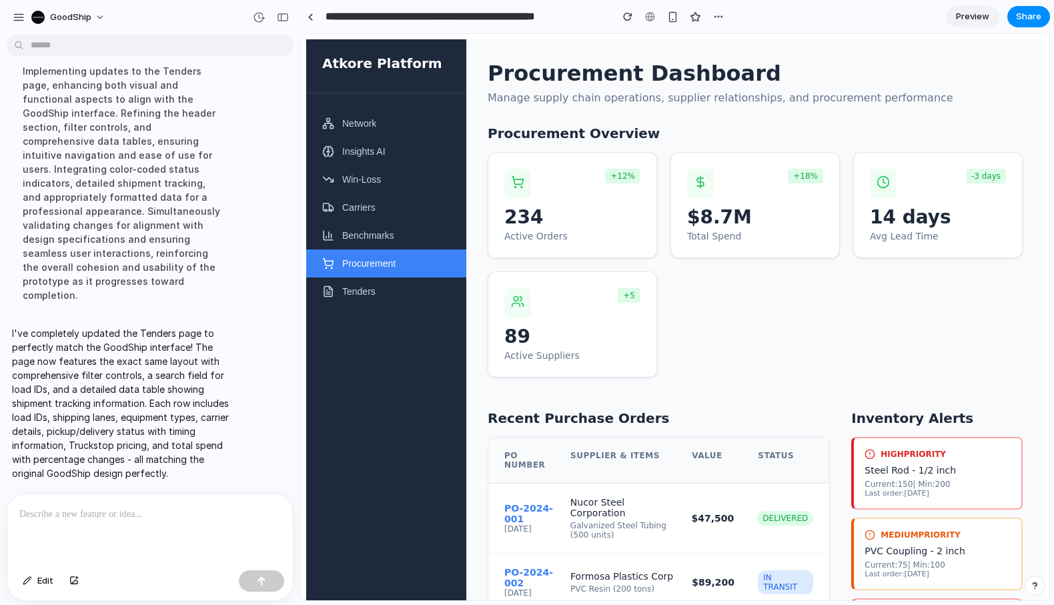
click at [176, 535] on div at bounding box center [149, 529] width 285 height 71
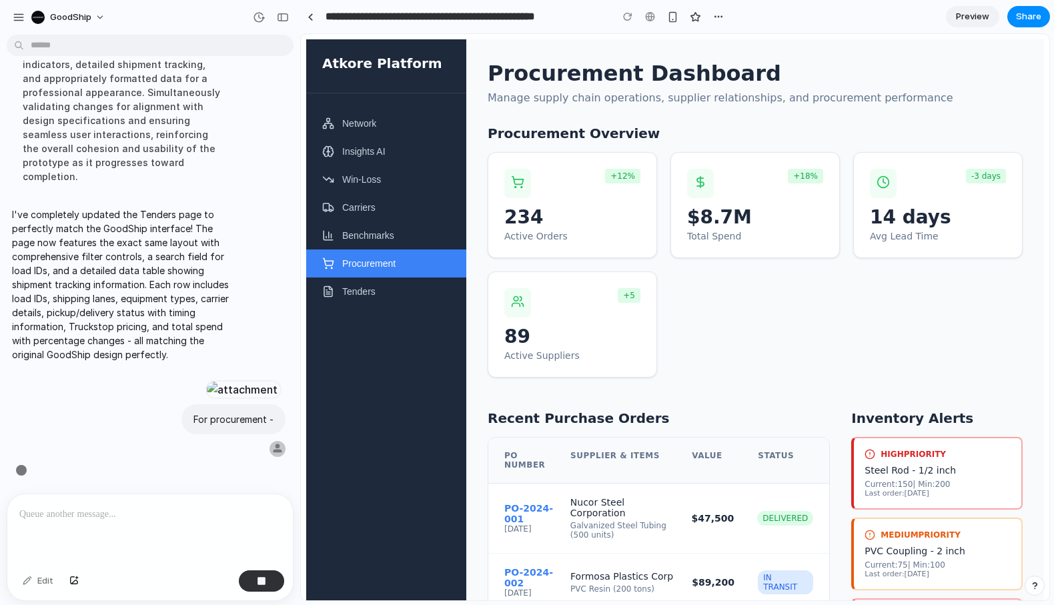
scroll to position [2632, 0]
click at [340, 116] on button "Network" at bounding box center [386, 123] width 160 height 28
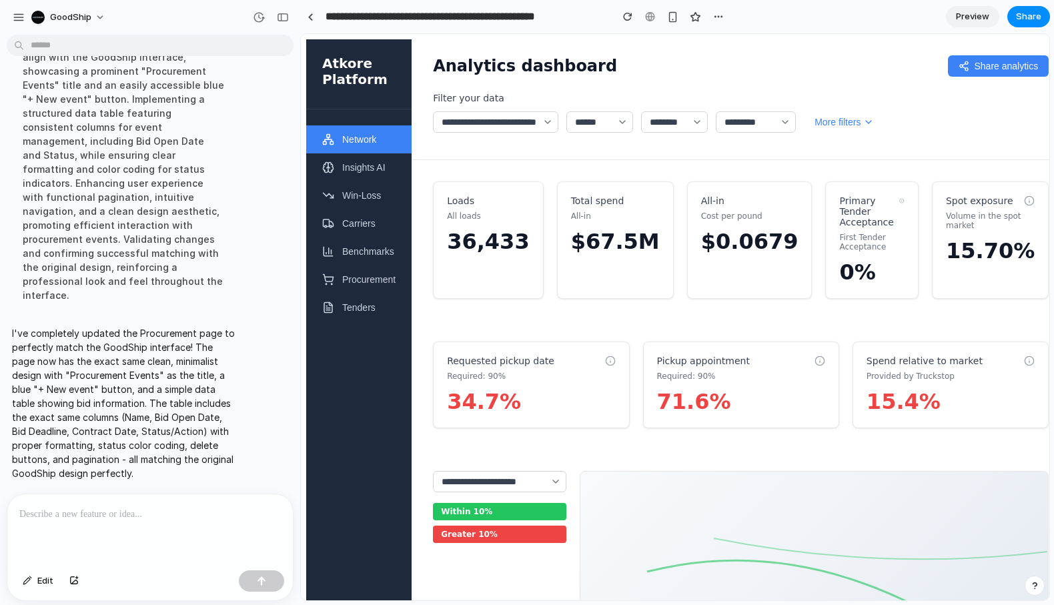
scroll to position [0, 0]
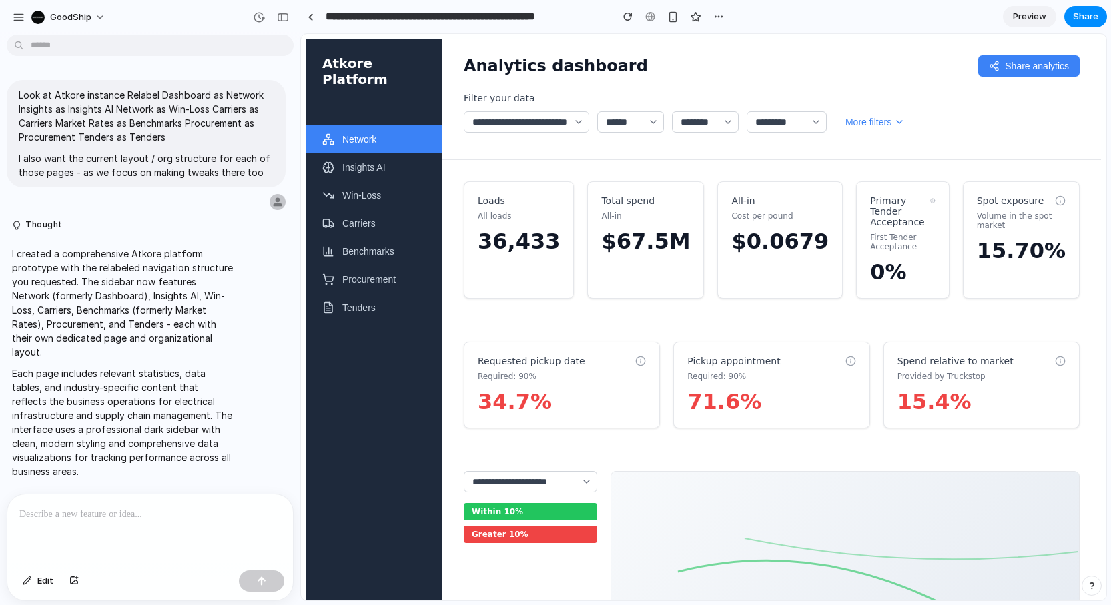
scroll to position [2813, 0]
